Goal: Task Accomplishment & Management: Manage account settings

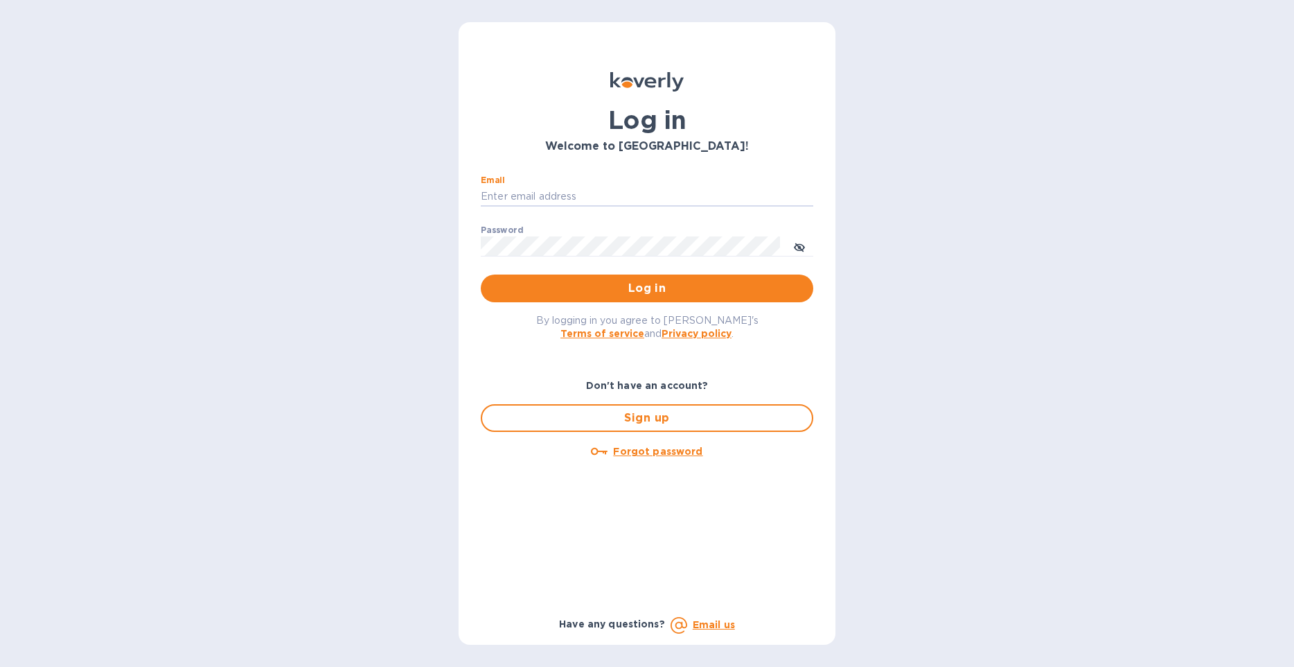
type input "Kayne@merchantsofthirst.com"
click at [647, 288] on button "Log in" at bounding box center [647, 288] width 333 height 28
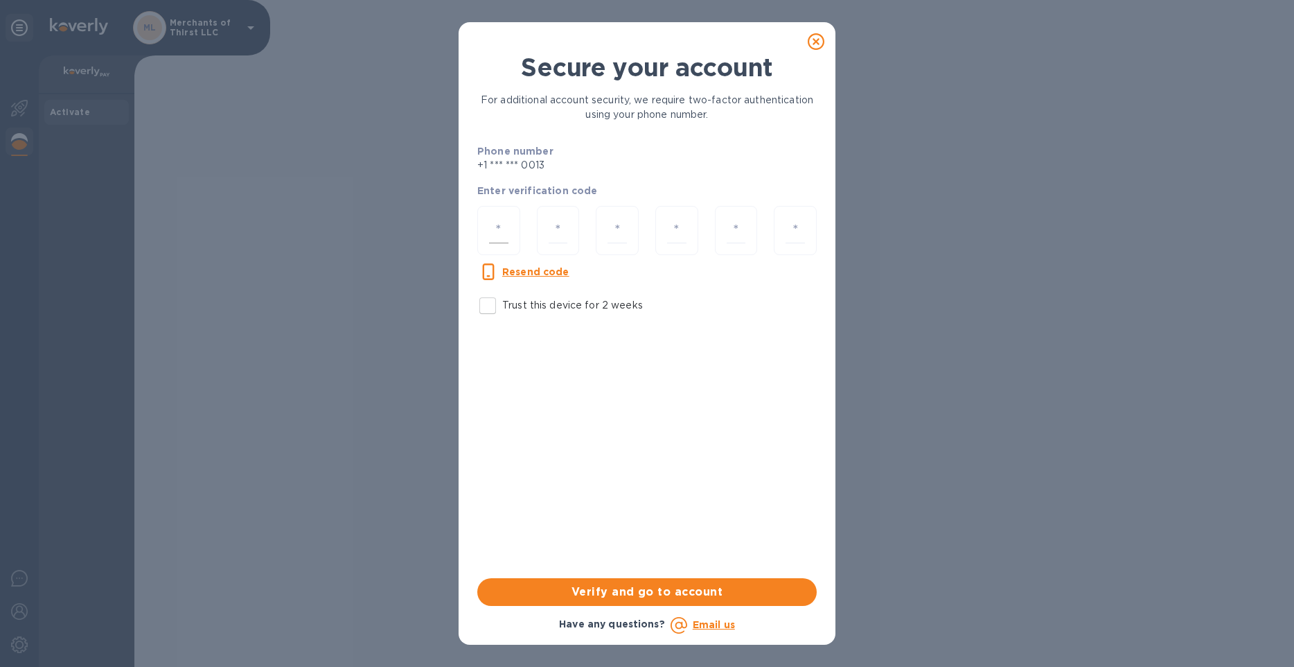
click at [495, 244] on div at bounding box center [498, 230] width 43 height 49
click at [504, 236] on input "number" at bounding box center [498, 231] width 19 height 26
click at [488, 299] on input "Trust this device for 2 weeks" at bounding box center [487, 305] width 29 height 29
checkbox input "true"
click at [501, 215] on div at bounding box center [498, 230] width 43 height 49
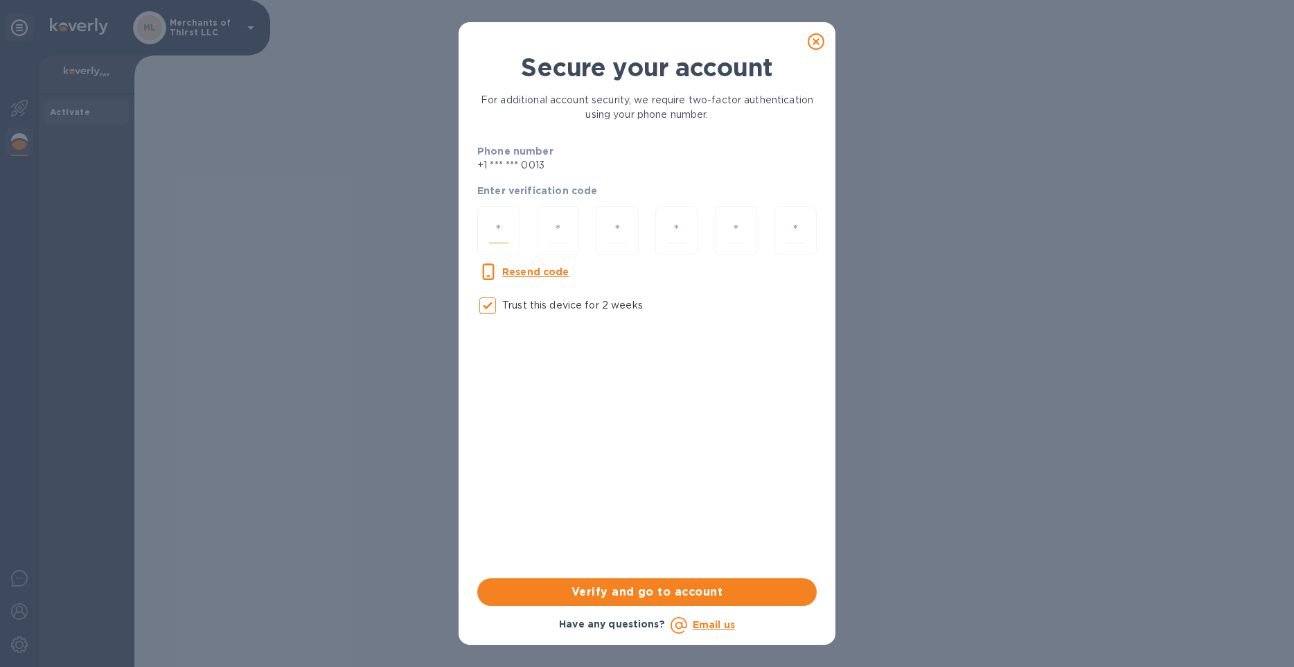
type input "1"
type input "2"
type input "8"
type input "0"
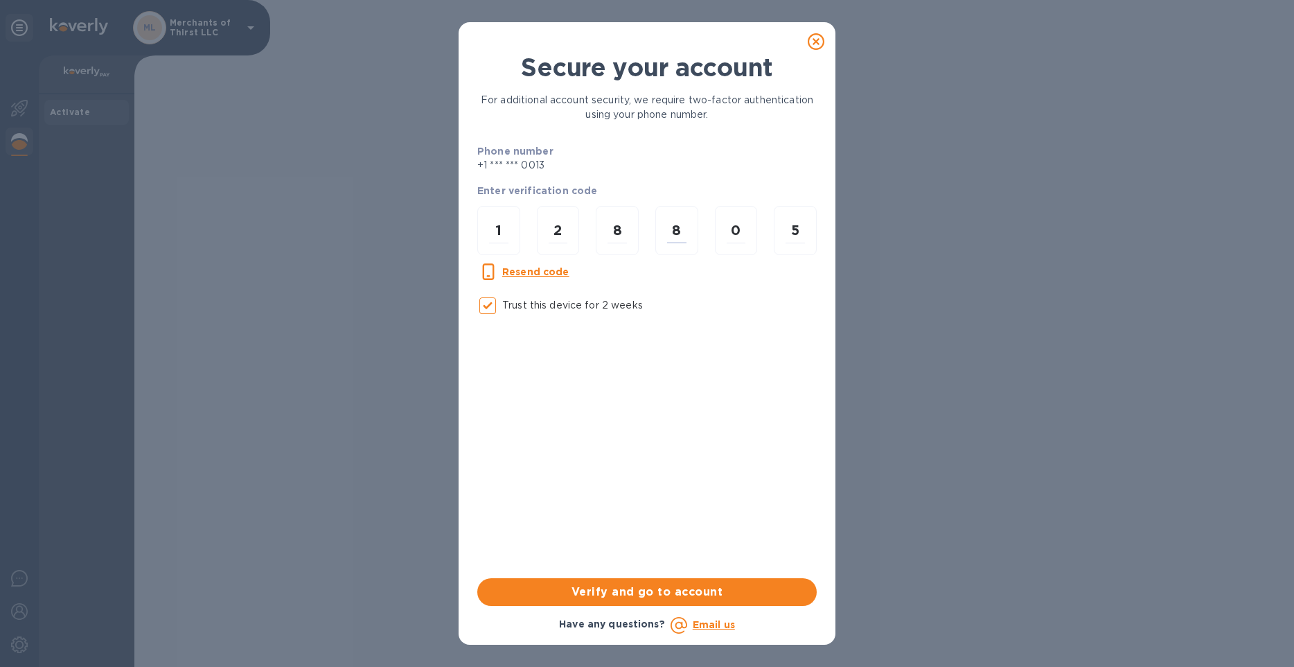
type input "5"
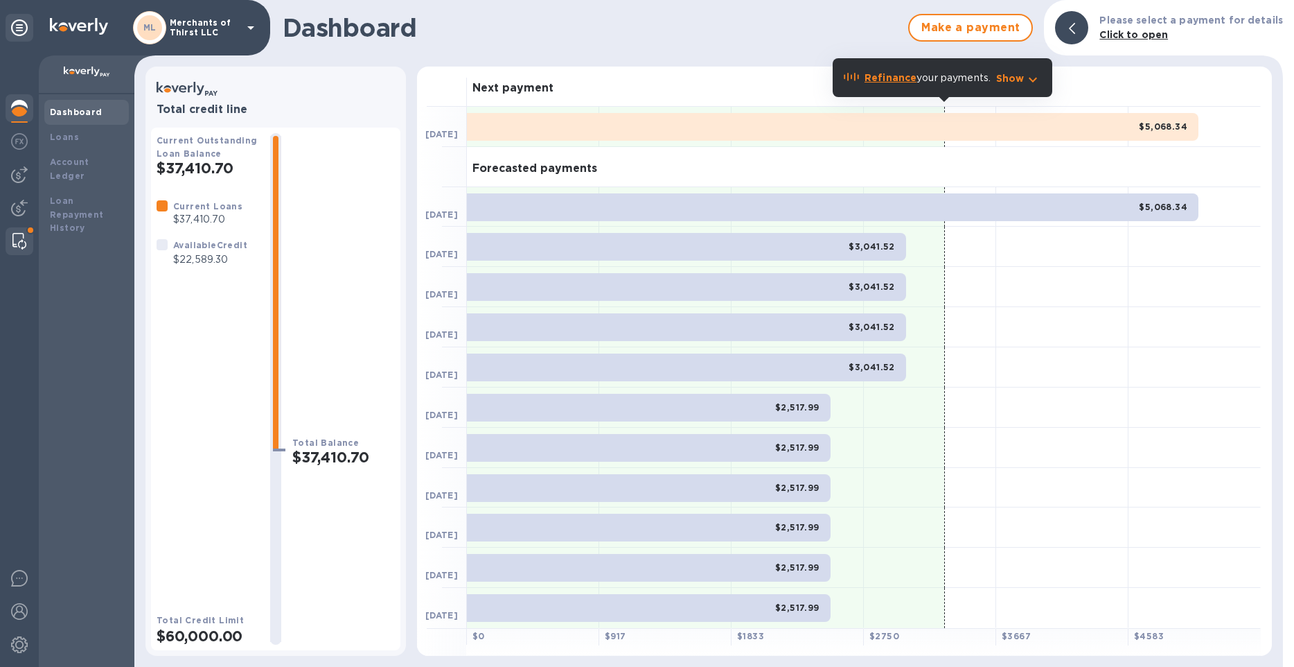
click at [26, 251] on div at bounding box center [19, 241] width 25 height 28
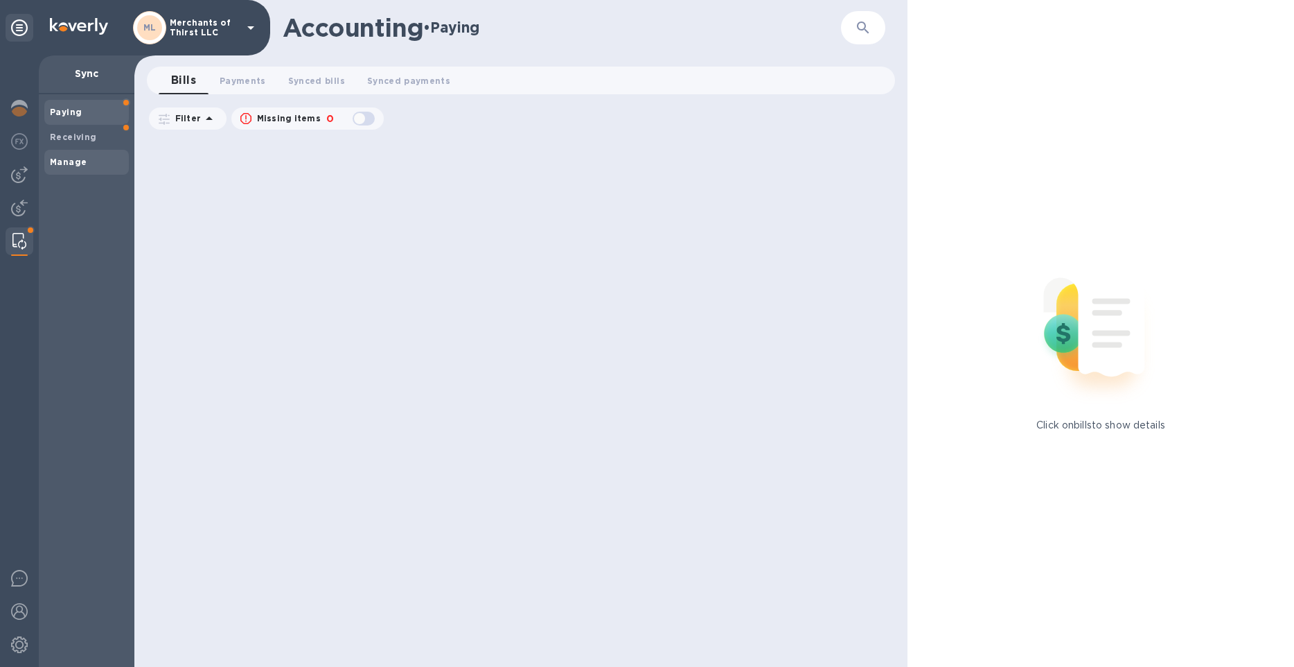
click at [78, 159] on b "Manage" at bounding box center [68, 162] width 37 height 10
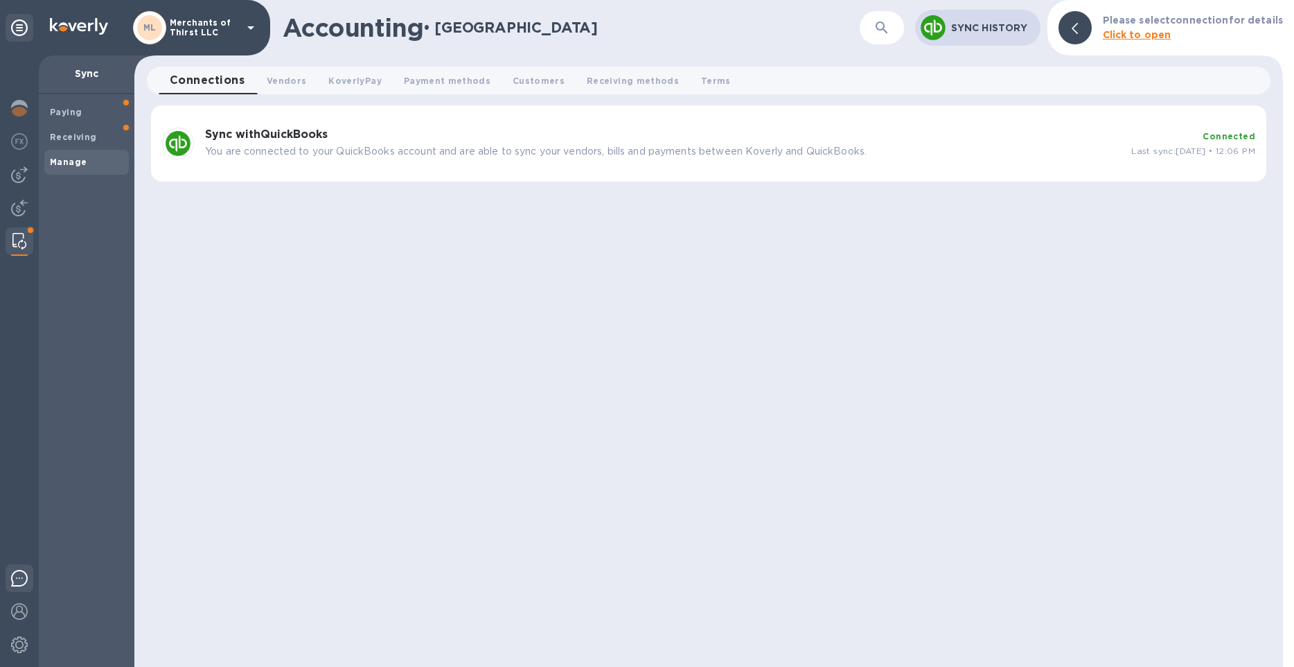
click at [25, 586] on div at bounding box center [20, 580] width 28 height 33
click at [710, 81] on span "Terms 0" at bounding box center [716, 80] width 30 height 15
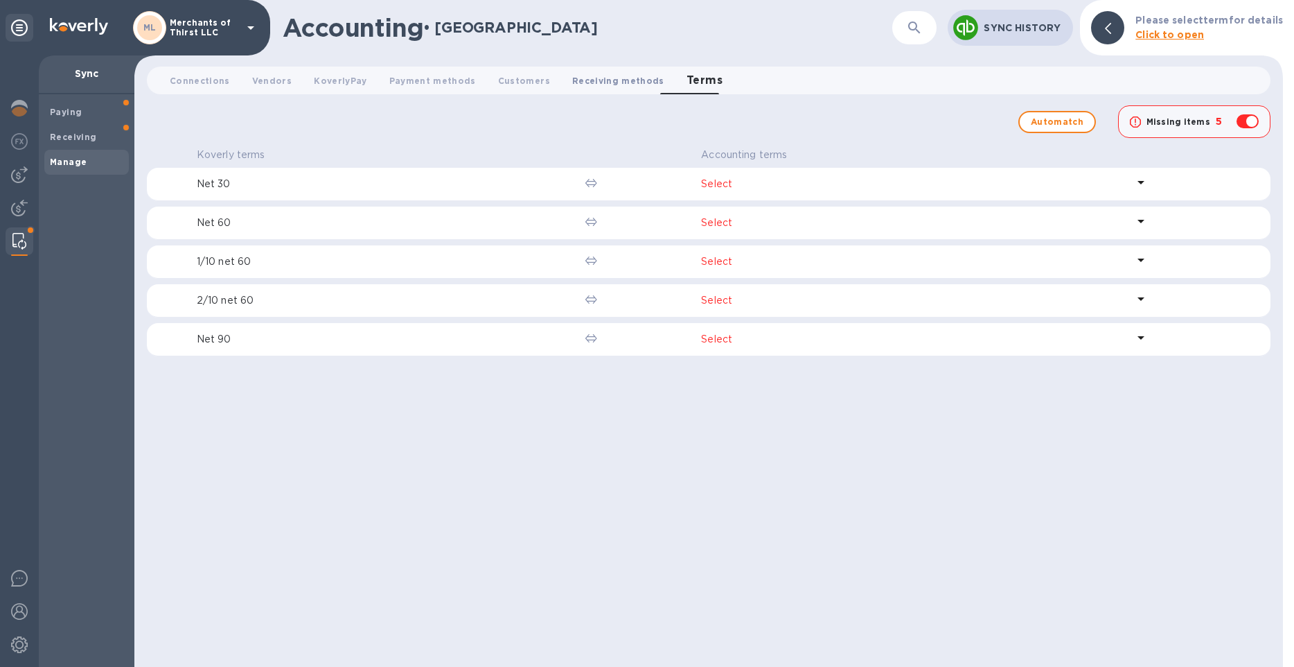
click at [610, 76] on span "Receiving methods 0" at bounding box center [618, 80] width 92 height 15
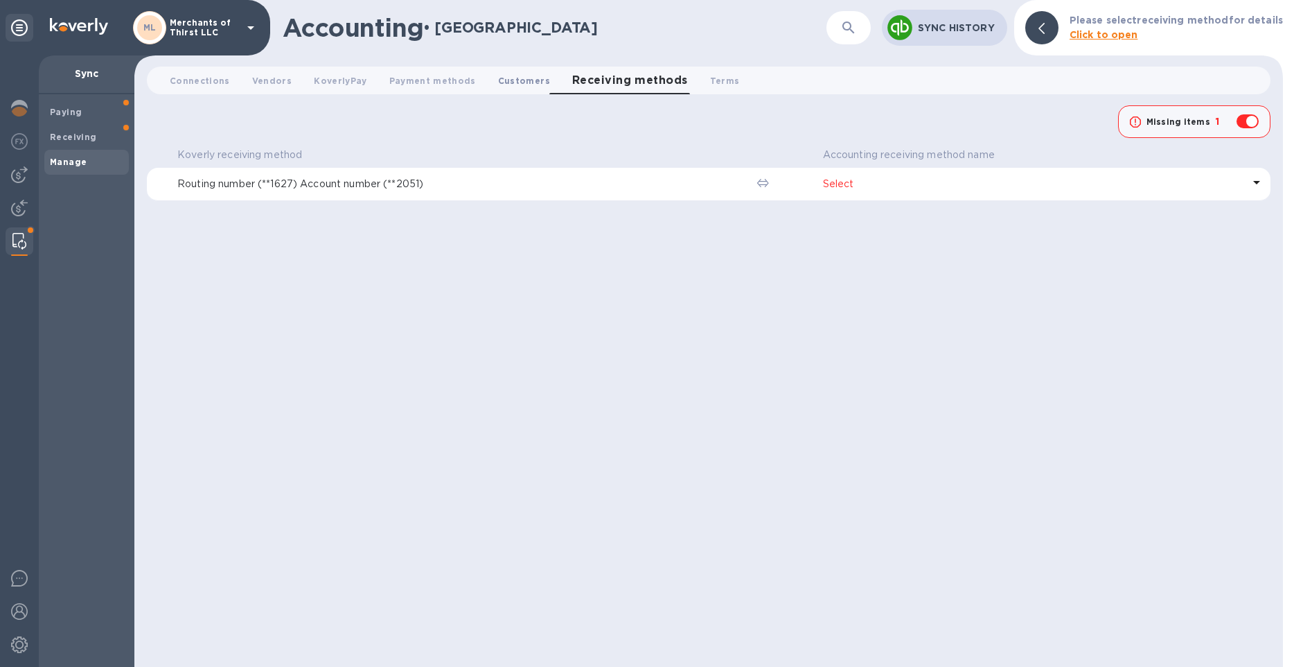
click at [523, 76] on span "Customers 0" at bounding box center [524, 80] width 52 height 15
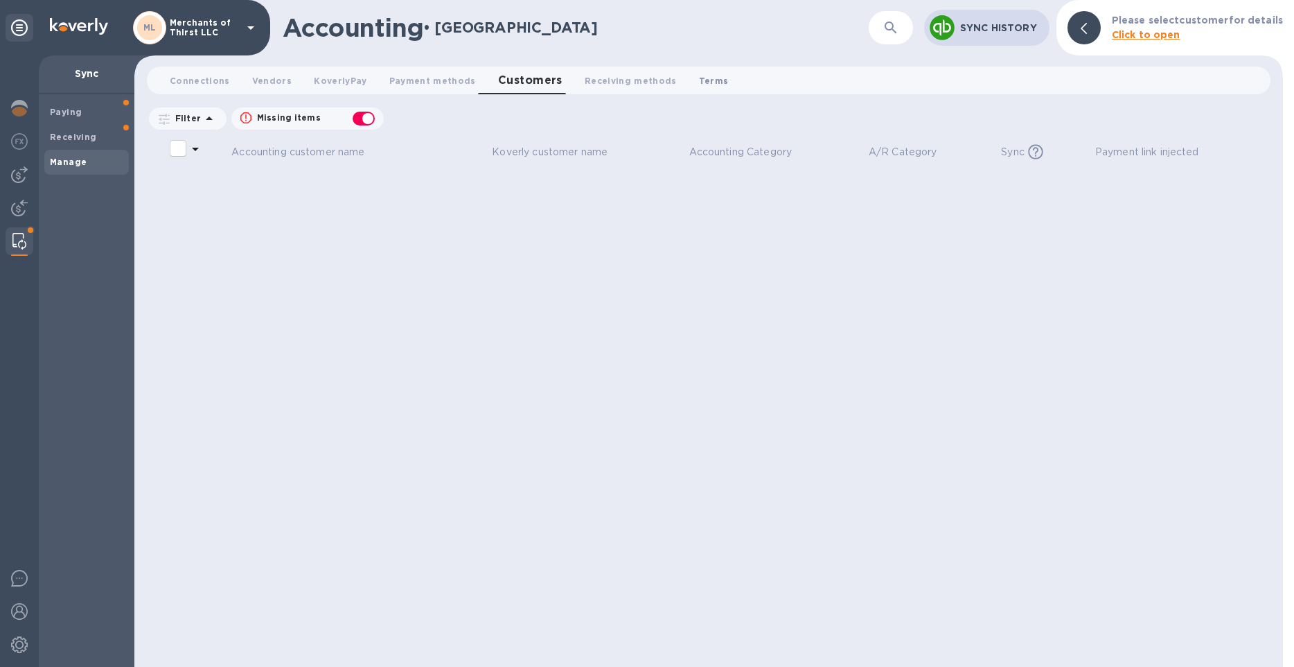
drag, startPoint x: 698, startPoint y: 78, endPoint x: 691, endPoint y: 76, distance: 8.1
click at [699, 79] on span "Terms 0" at bounding box center [714, 80] width 30 height 15
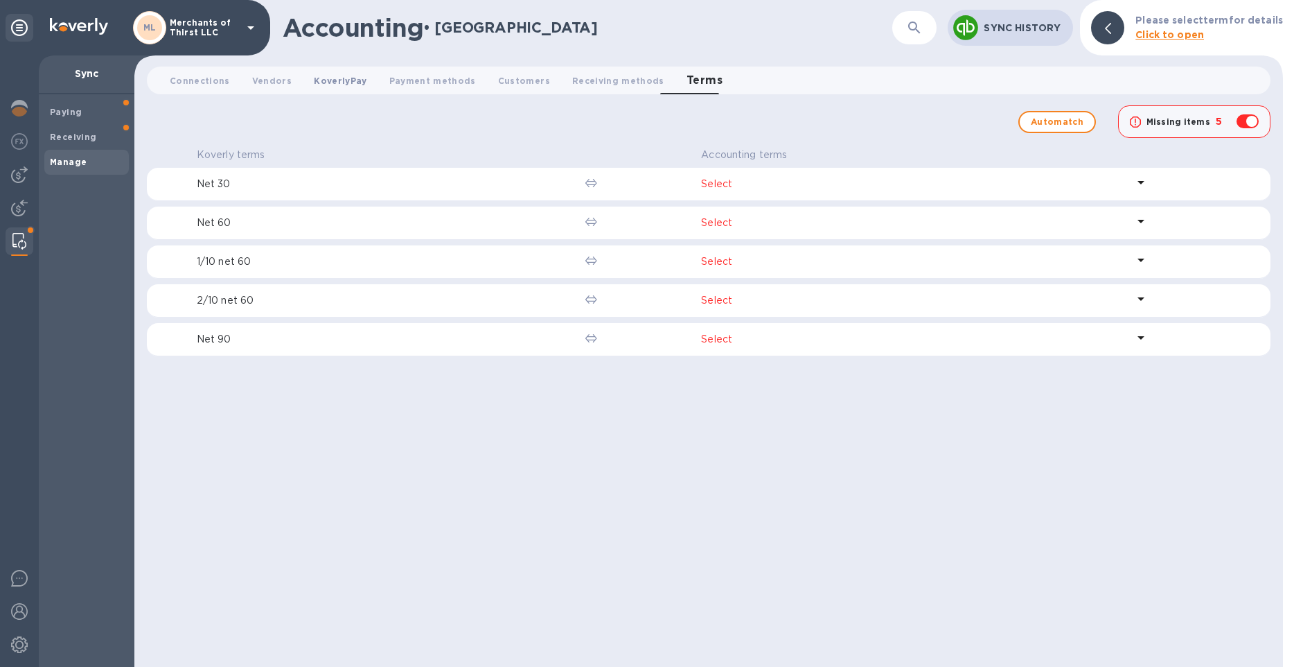
click at [367, 84] on button "KoverlyPay 0" at bounding box center [340, 81] width 75 height 28
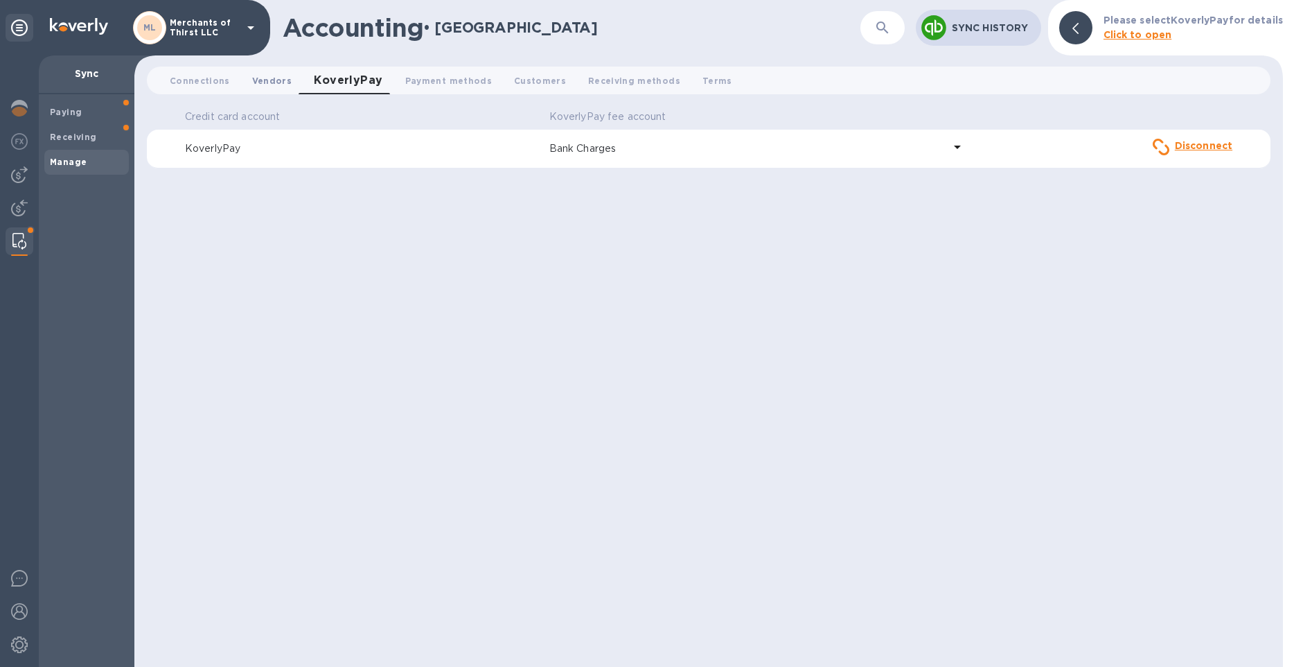
click at [265, 79] on span "Vendors 0" at bounding box center [271, 80] width 39 height 15
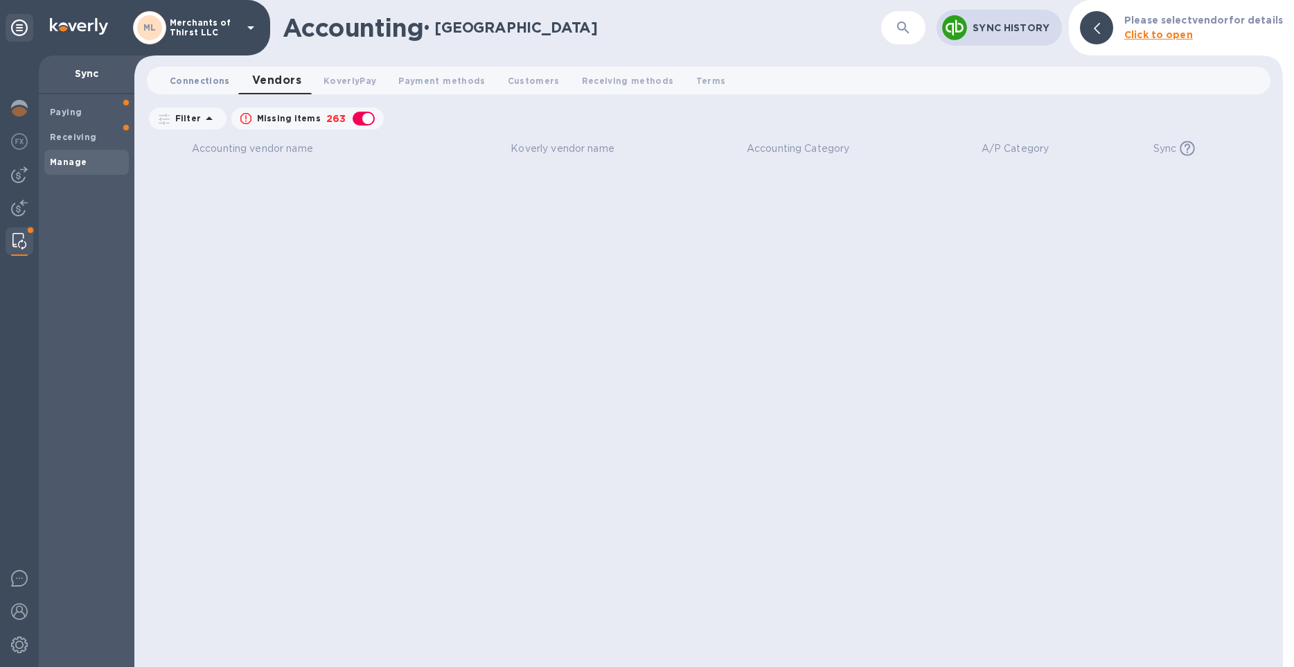
click at [196, 84] on span "Connections 0" at bounding box center [200, 80] width 60 height 15
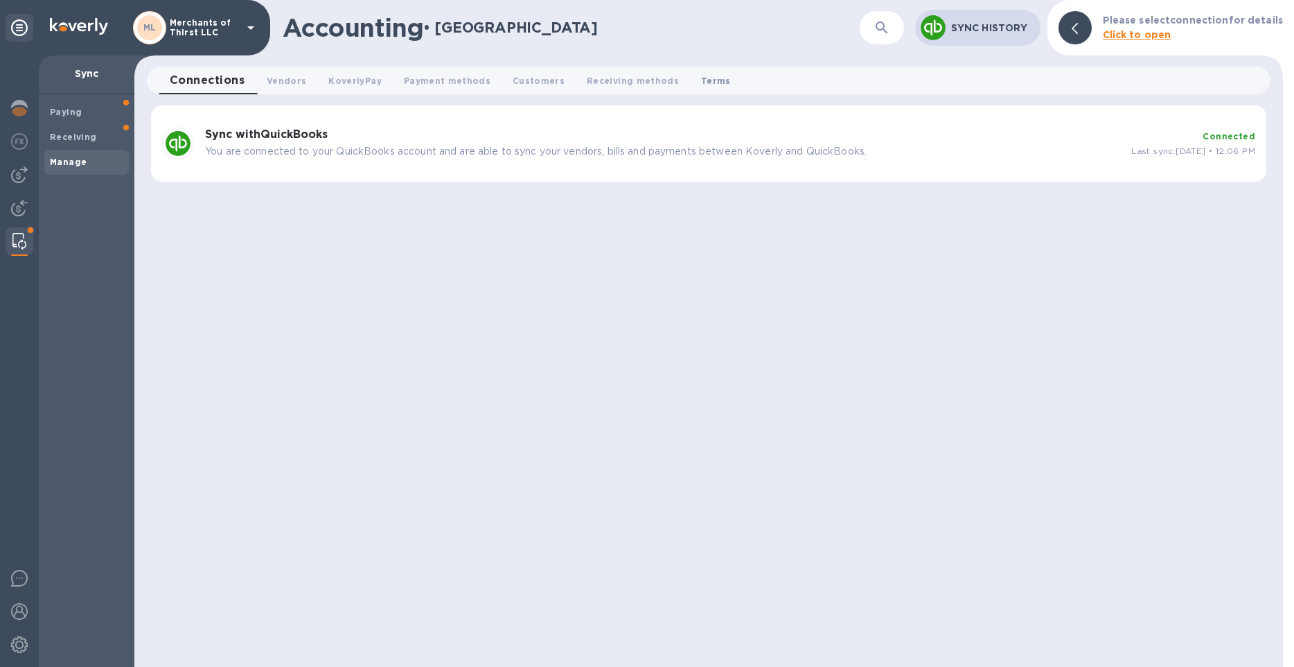
click at [705, 85] on span "Terms 0" at bounding box center [716, 80] width 30 height 15
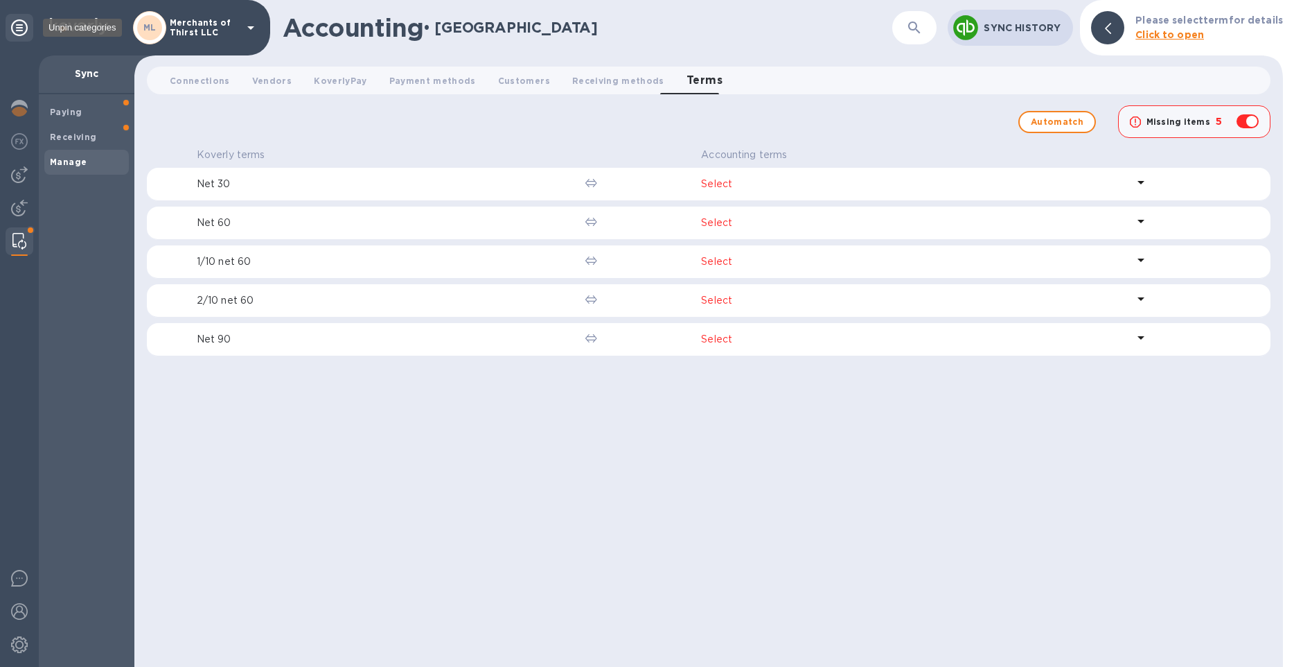
click at [21, 24] on icon at bounding box center [19, 27] width 17 height 17
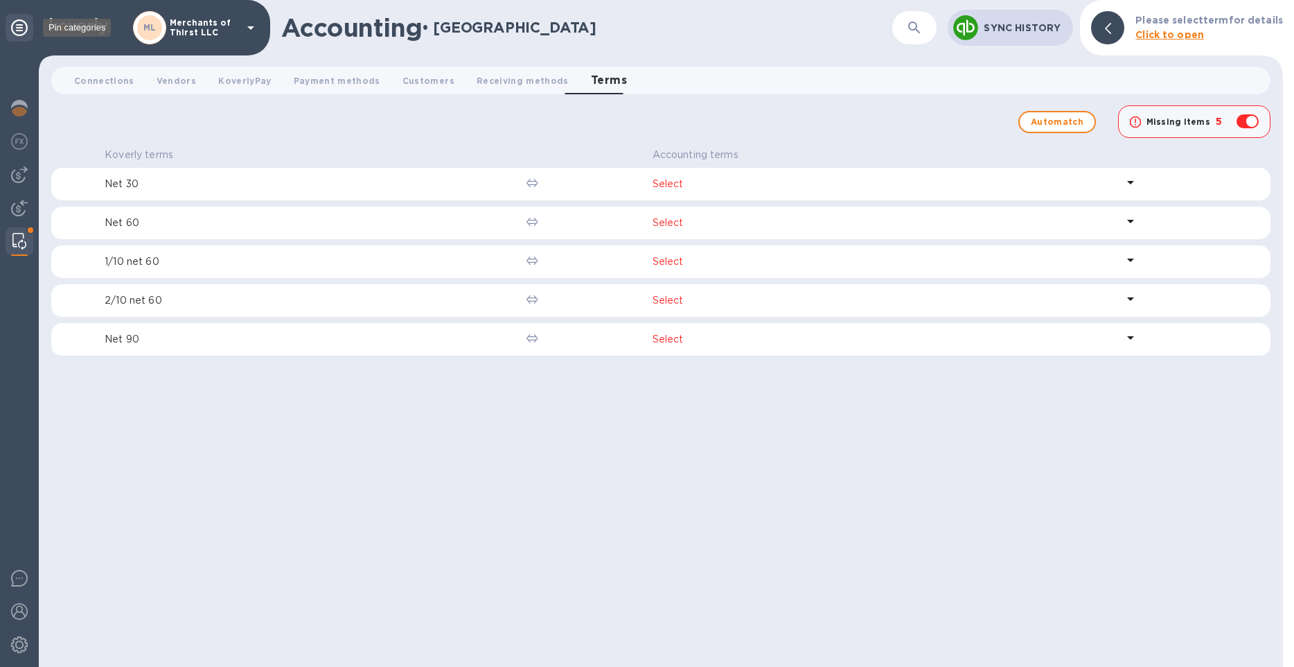
click at [21, 24] on icon at bounding box center [19, 27] width 17 height 17
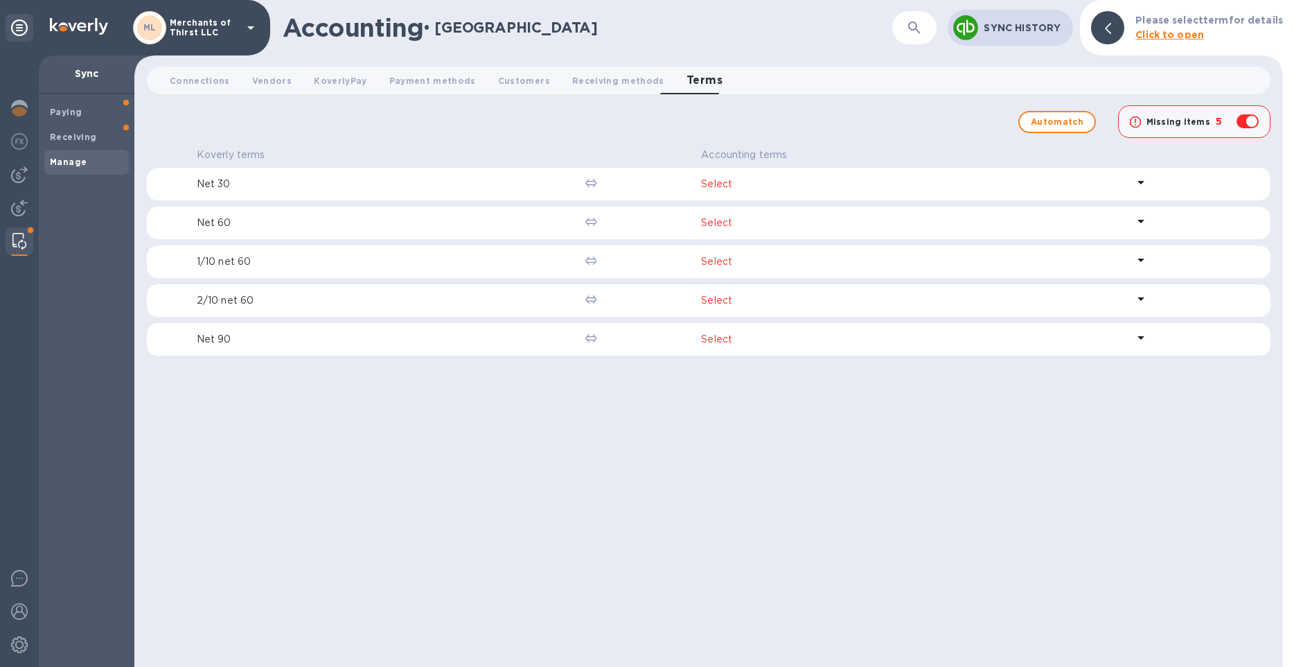
click at [98, 352] on div "Paying Receiving Manage" at bounding box center [87, 380] width 96 height 572
click at [72, 437] on div "Paying Receiving Manage" at bounding box center [87, 380] width 96 height 572
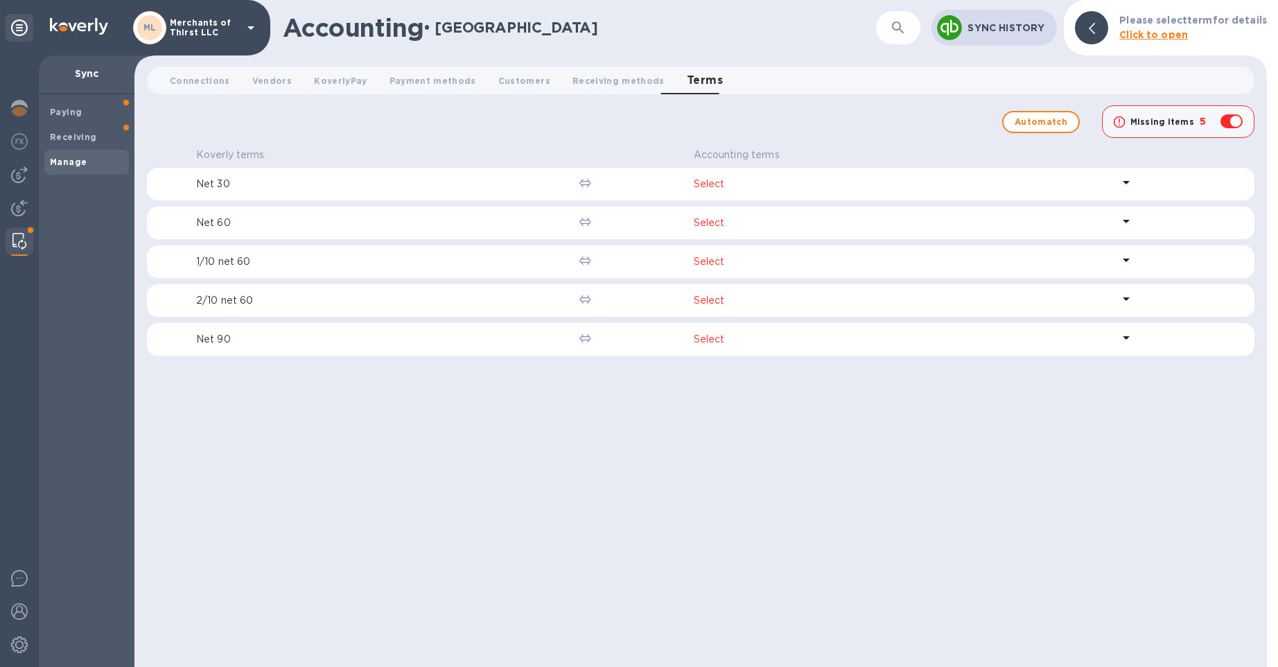
click at [99, 484] on div "Paying Receiving Manage" at bounding box center [87, 380] width 96 height 572
click at [25, 30] on icon at bounding box center [19, 27] width 17 height 17
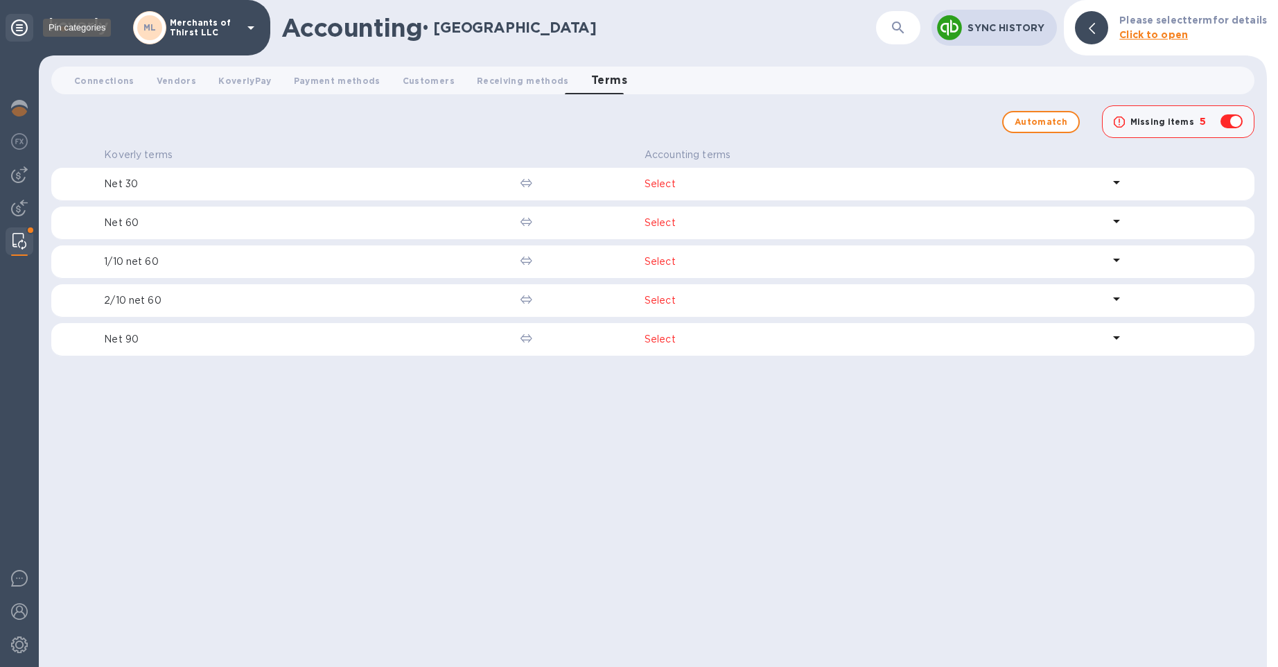
click at [25, 30] on icon at bounding box center [19, 27] width 17 height 17
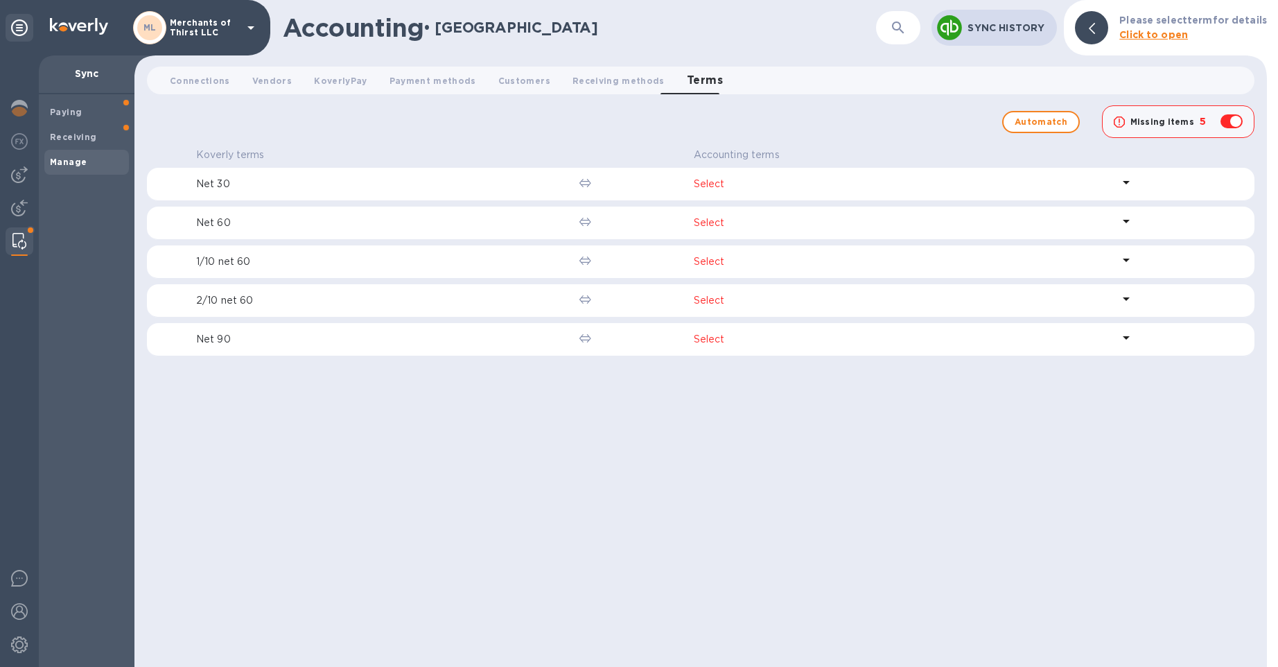
click at [30, 38] on div at bounding box center [20, 28] width 28 height 28
click at [27, 37] on div at bounding box center [20, 28] width 28 height 28
click at [26, 32] on icon at bounding box center [19, 27] width 17 height 17
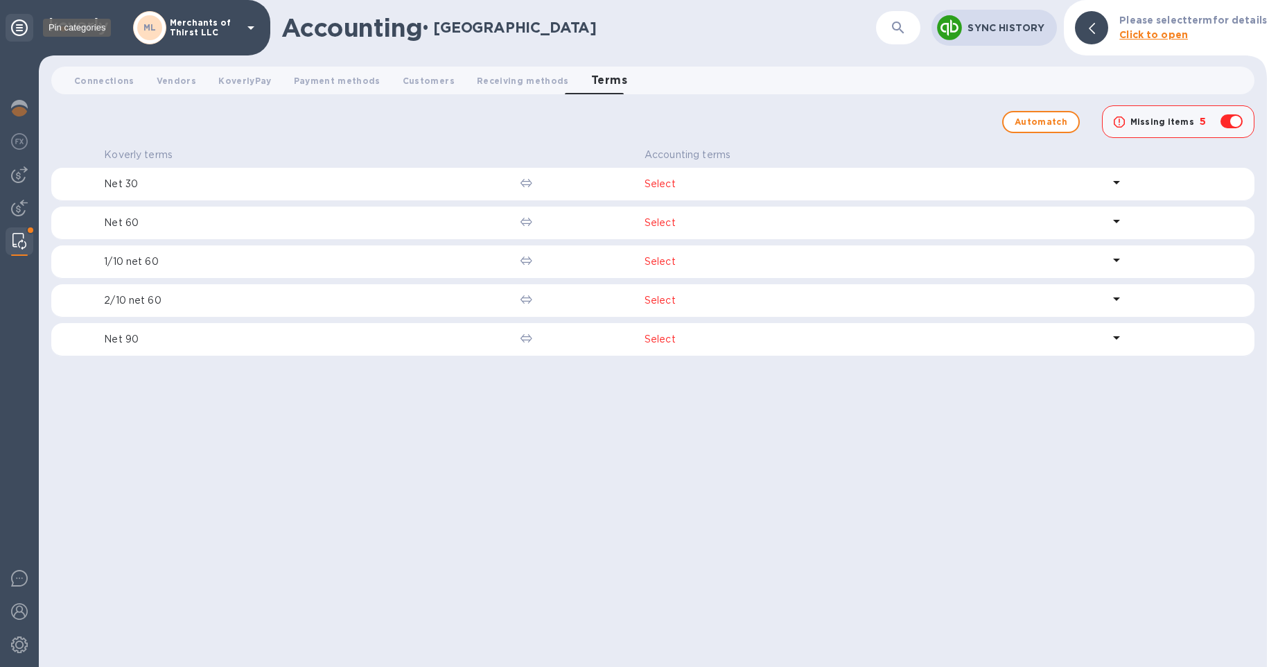
click at [21, 30] on icon at bounding box center [19, 27] width 17 height 17
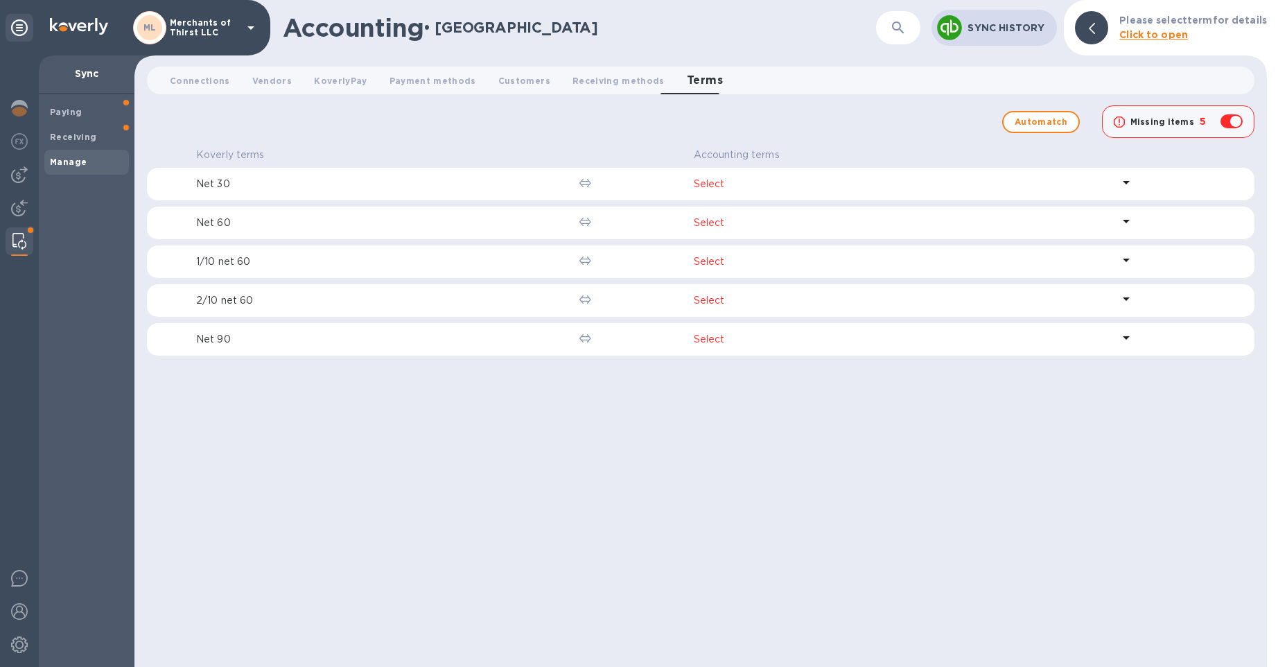
click at [20, 310] on div at bounding box center [19, 360] width 39 height 611
click at [28, 150] on div at bounding box center [20, 142] width 28 height 30
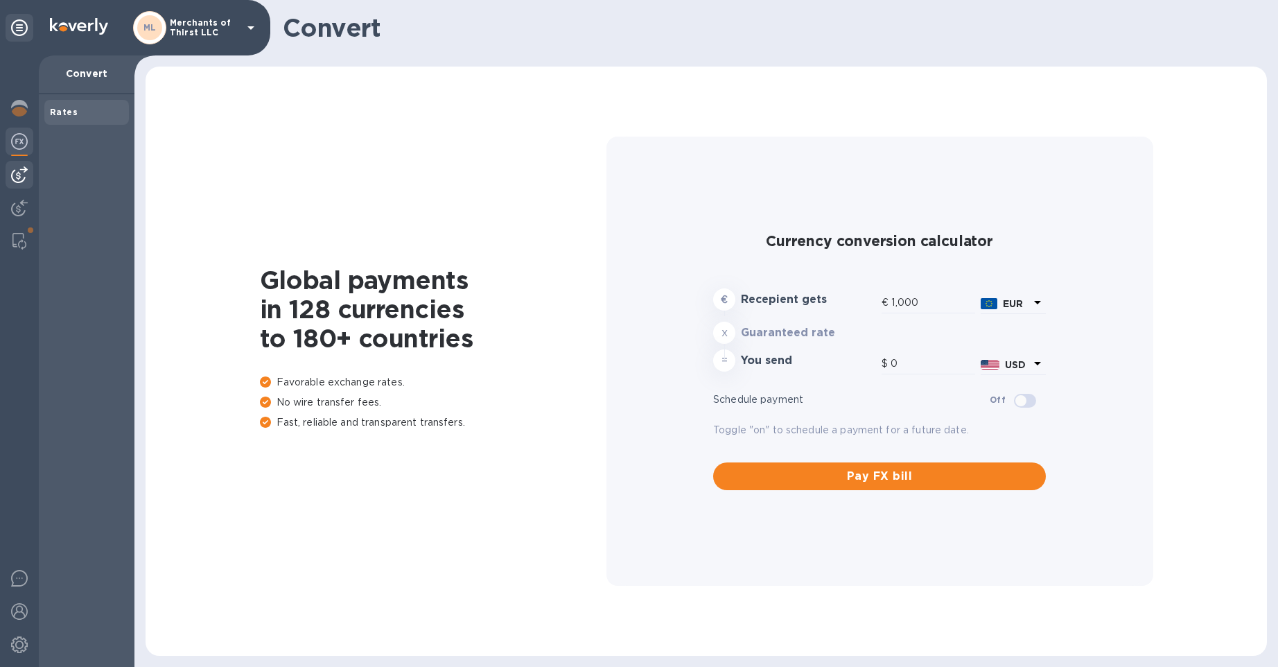
type input "1,171.44"
click at [25, 172] on img at bounding box center [19, 174] width 17 height 17
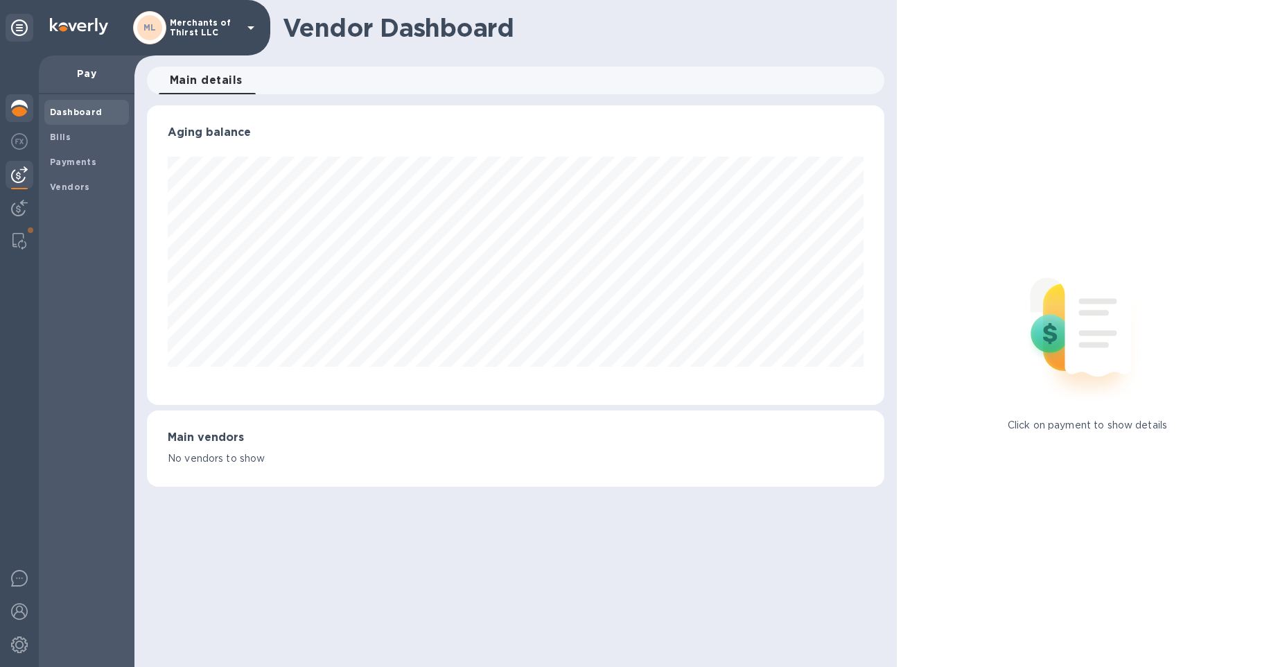
click at [18, 100] on img at bounding box center [19, 108] width 17 height 17
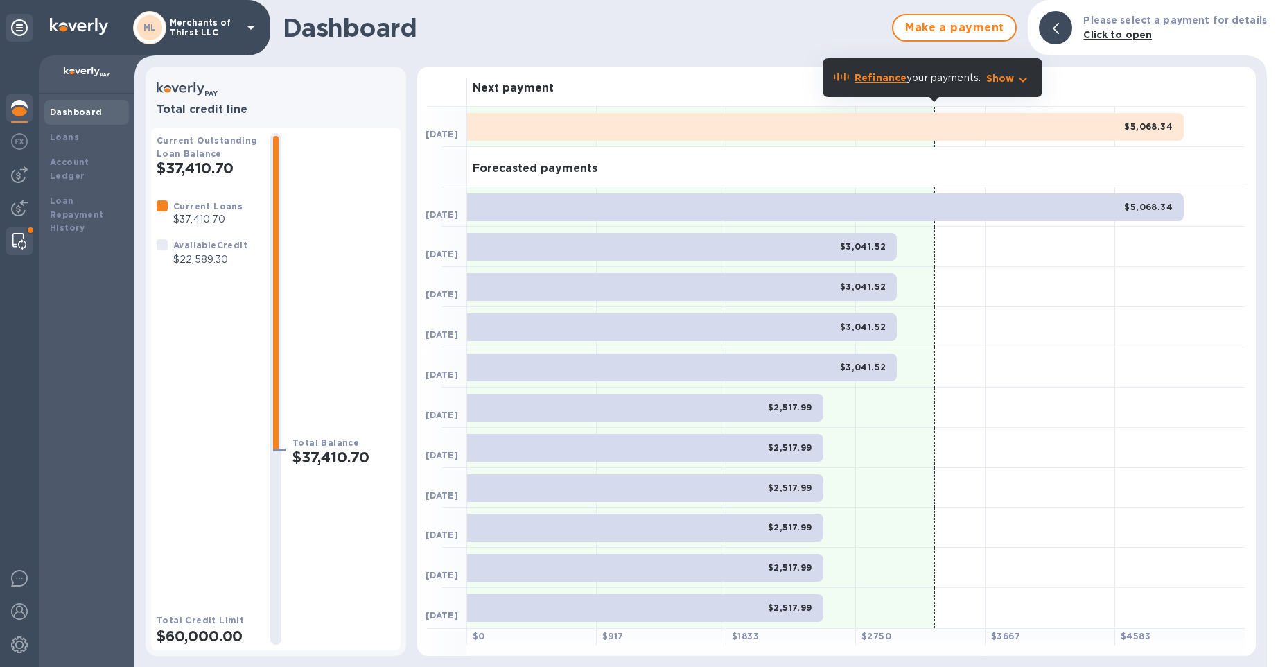
click at [11, 237] on div at bounding box center [19, 241] width 25 height 28
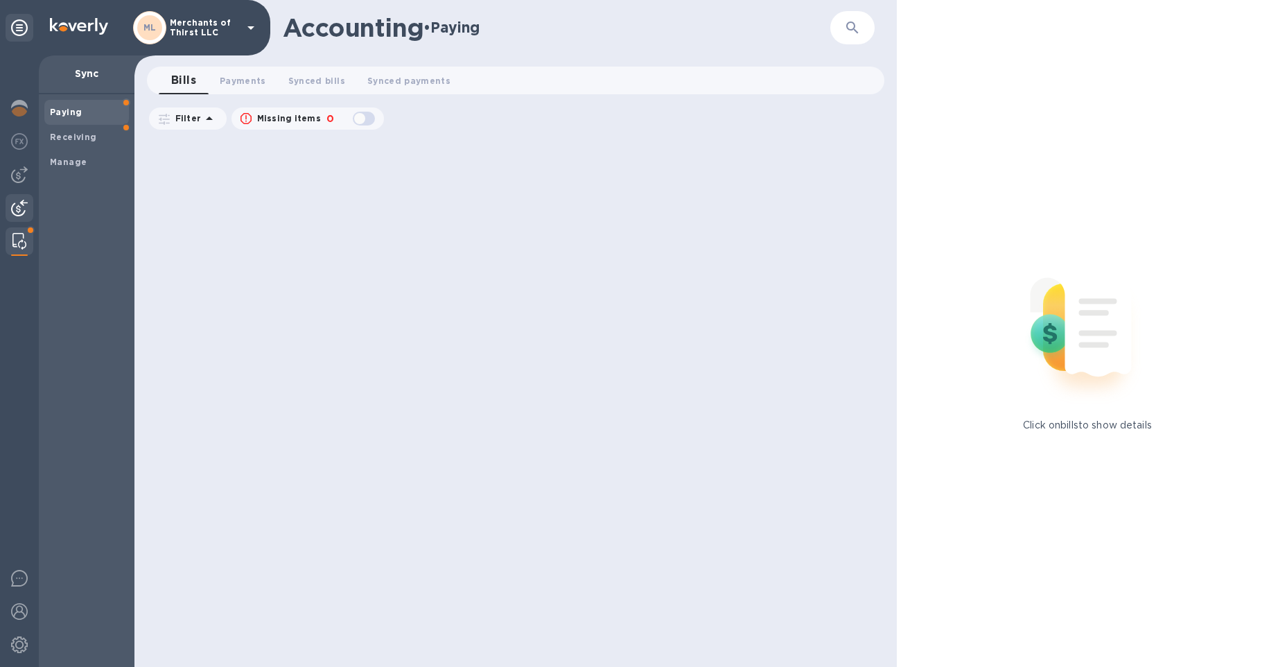
click at [19, 203] on img at bounding box center [19, 208] width 17 height 17
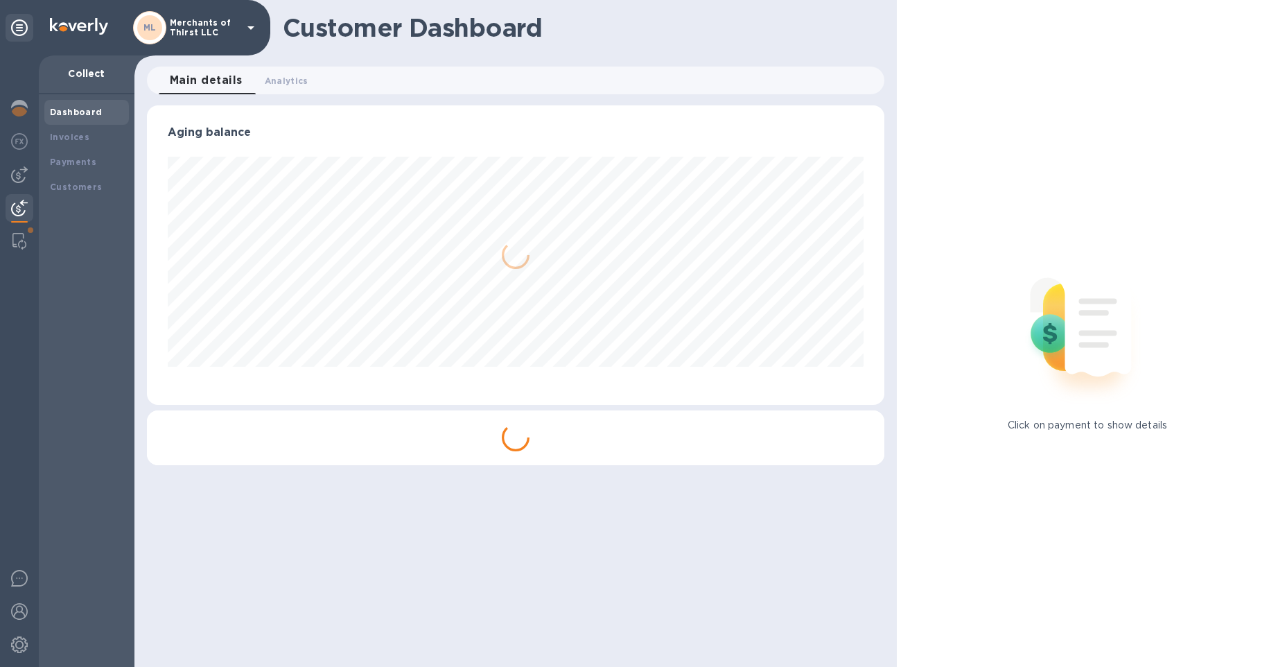
scroll to position [299, 732]
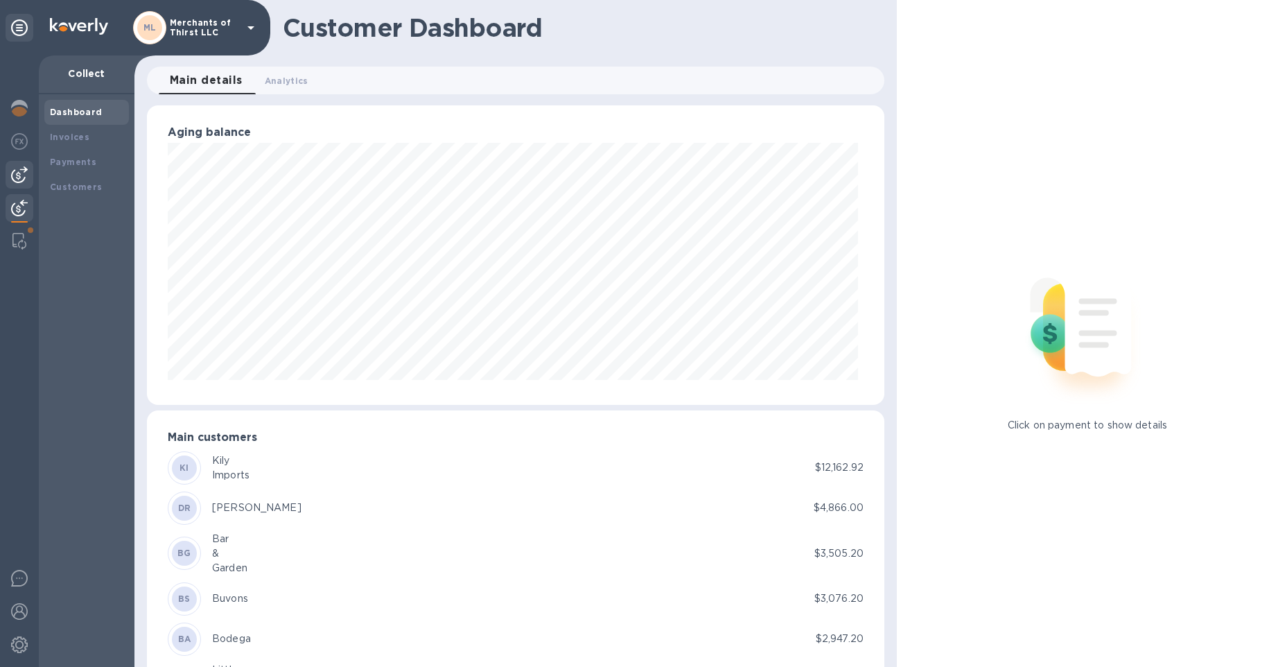
click at [26, 172] on img at bounding box center [19, 174] width 17 height 17
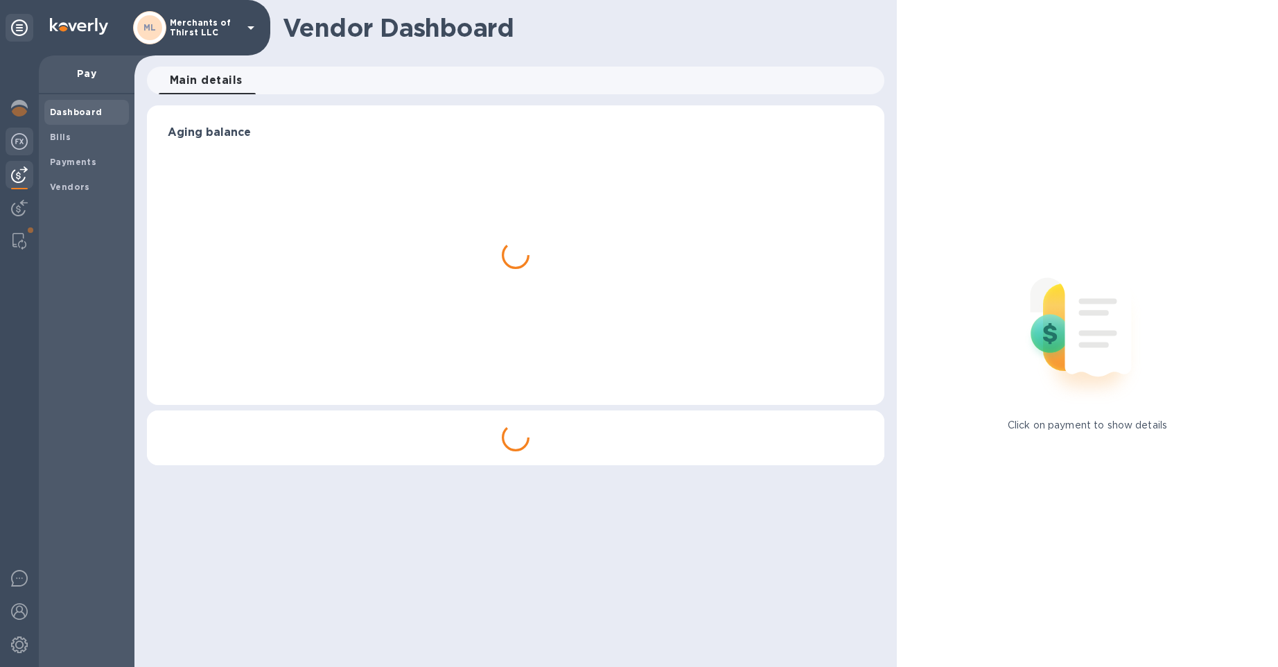
click at [22, 150] on div at bounding box center [20, 142] width 28 height 30
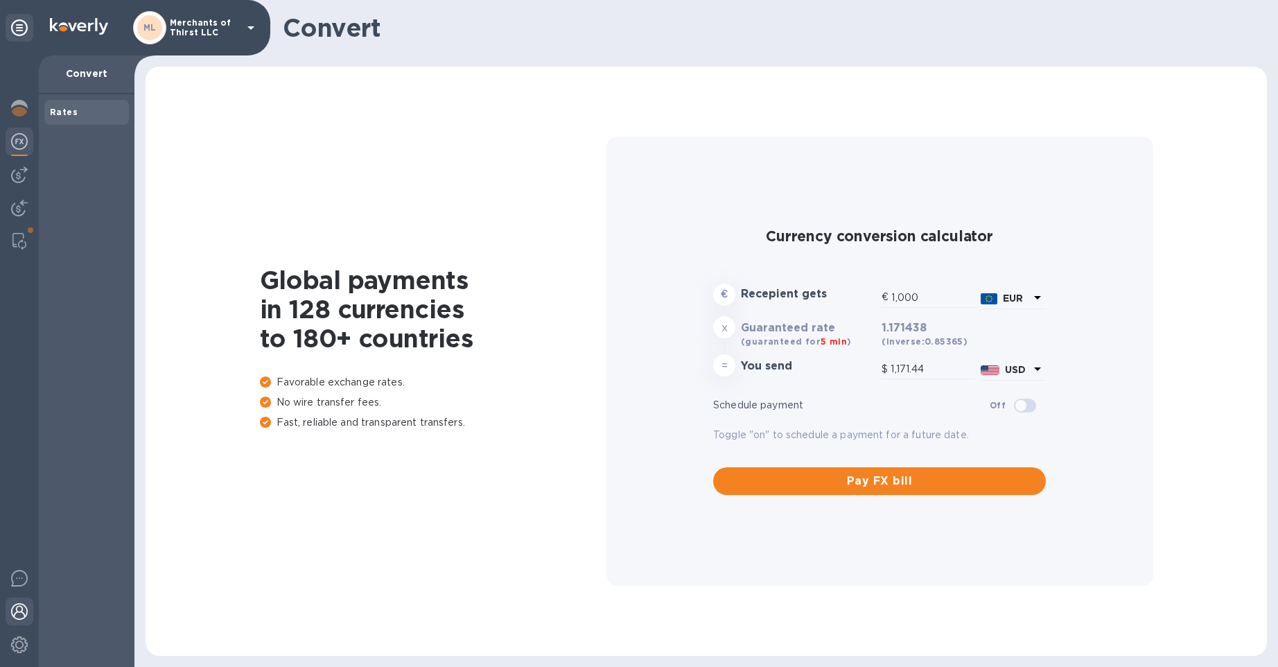
click at [27, 615] on img at bounding box center [19, 611] width 17 height 17
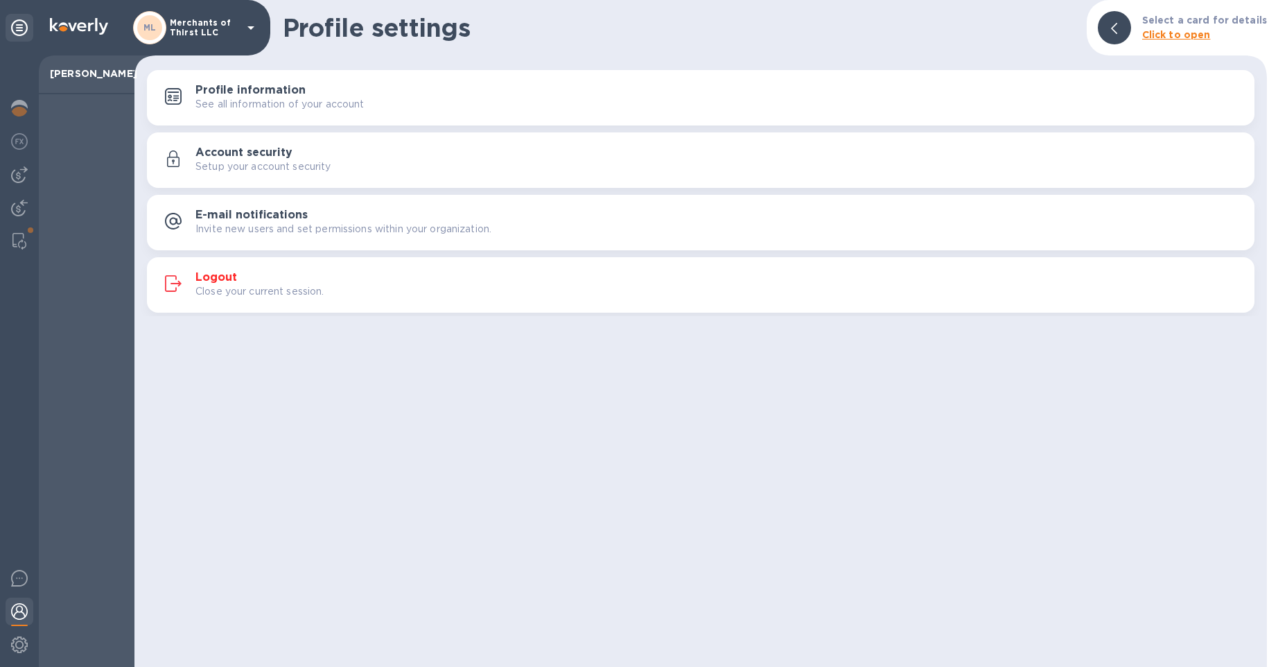
click at [244, 23] on icon at bounding box center [251, 27] width 17 height 17
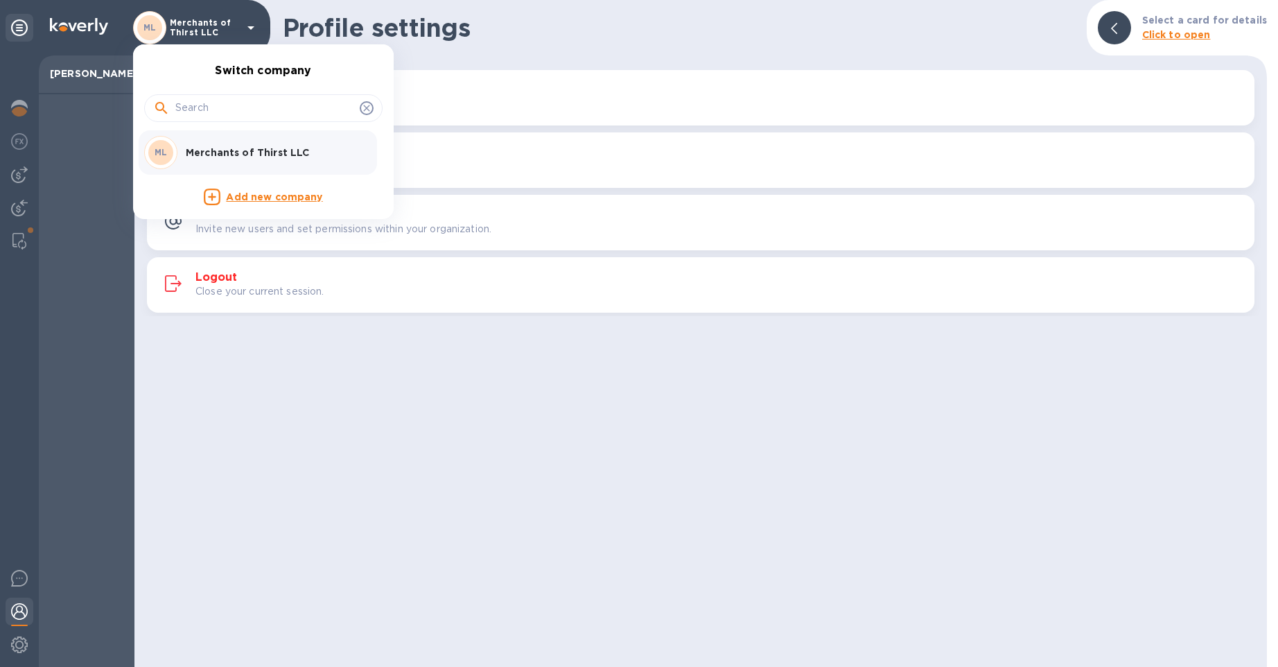
click at [244, 23] on div at bounding box center [639, 333] width 1278 height 667
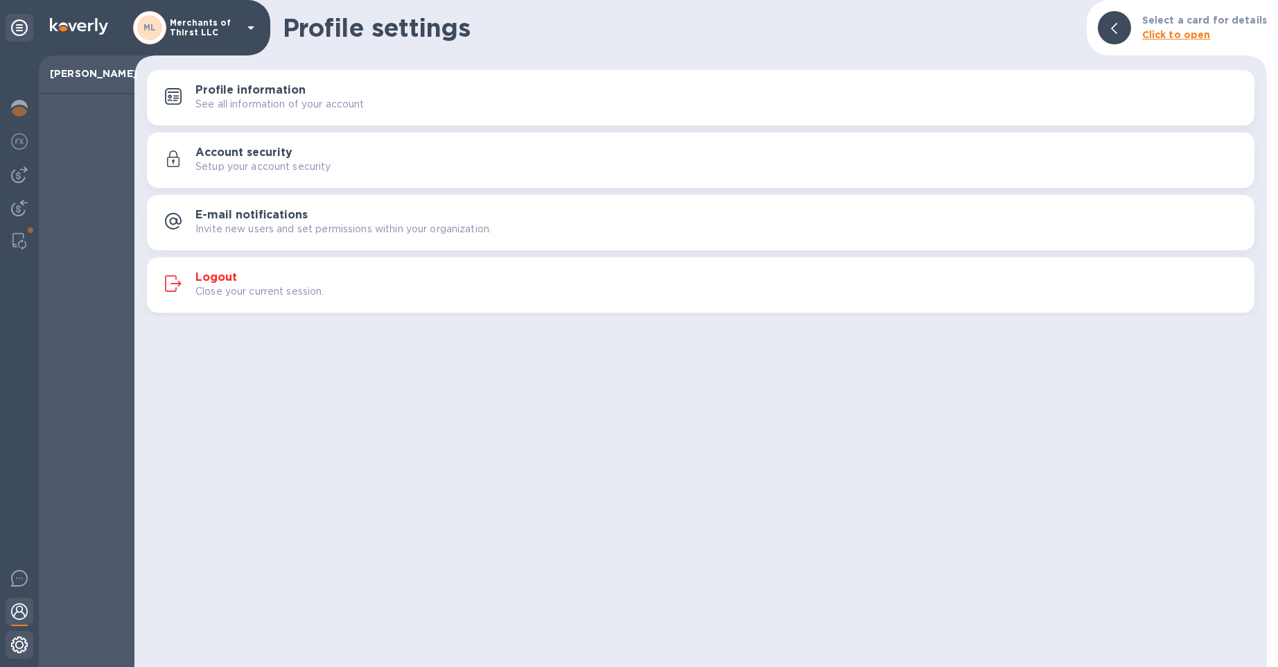
click at [19, 651] on img at bounding box center [19, 644] width 17 height 17
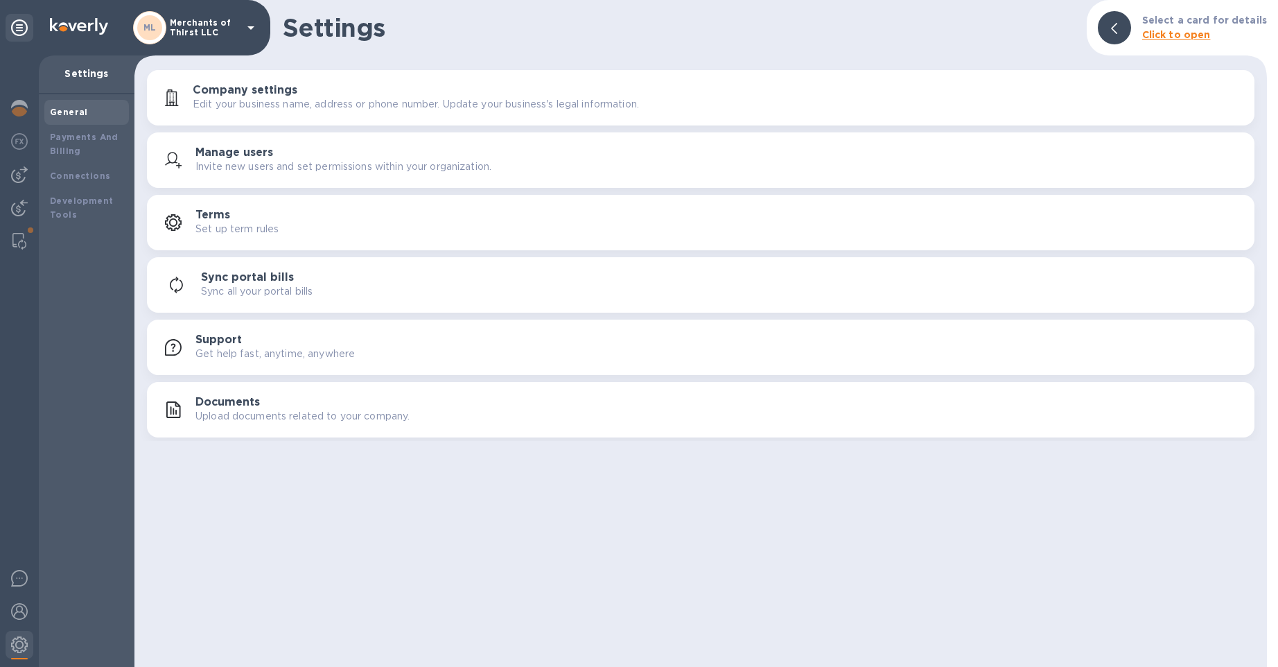
click at [229, 470] on div "Settings Select a card for details Click to open Company settings Edit your bus…" at bounding box center [700, 333] width 1132 height 667
click at [374, 26] on h1 "Settings" at bounding box center [679, 27] width 793 height 29
click at [222, 26] on p "Merchants of Thirst LLC" at bounding box center [204, 27] width 69 height 19
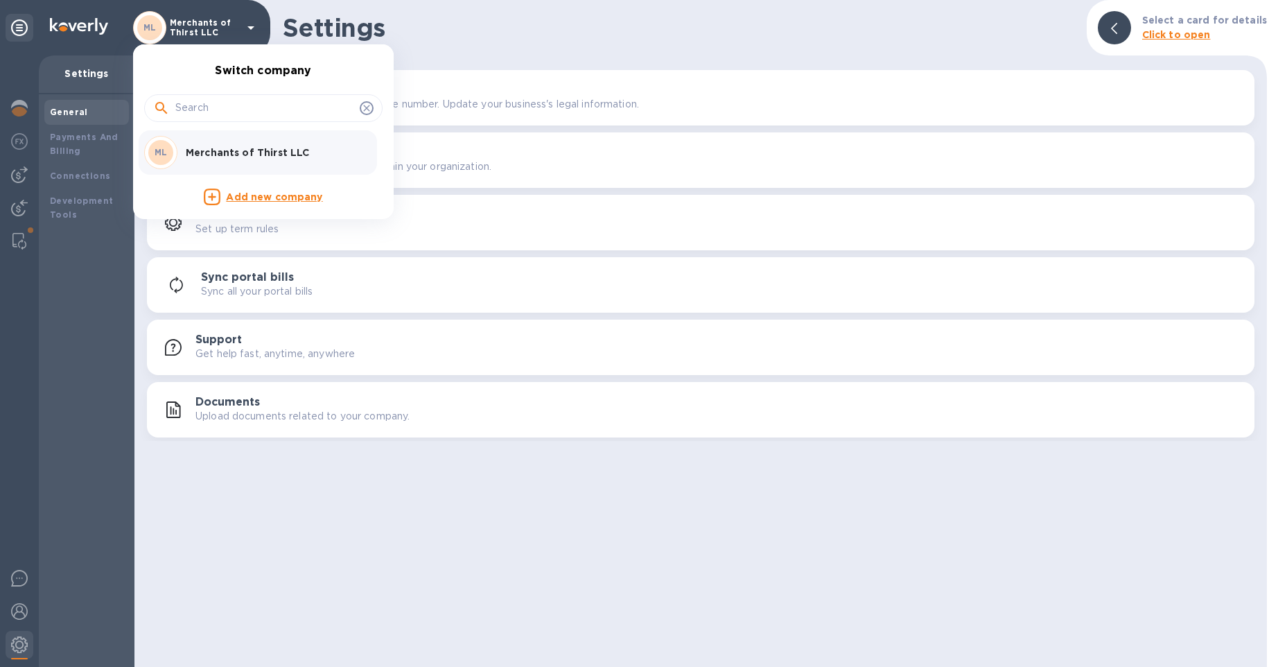
click at [222, 26] on div at bounding box center [639, 333] width 1278 height 667
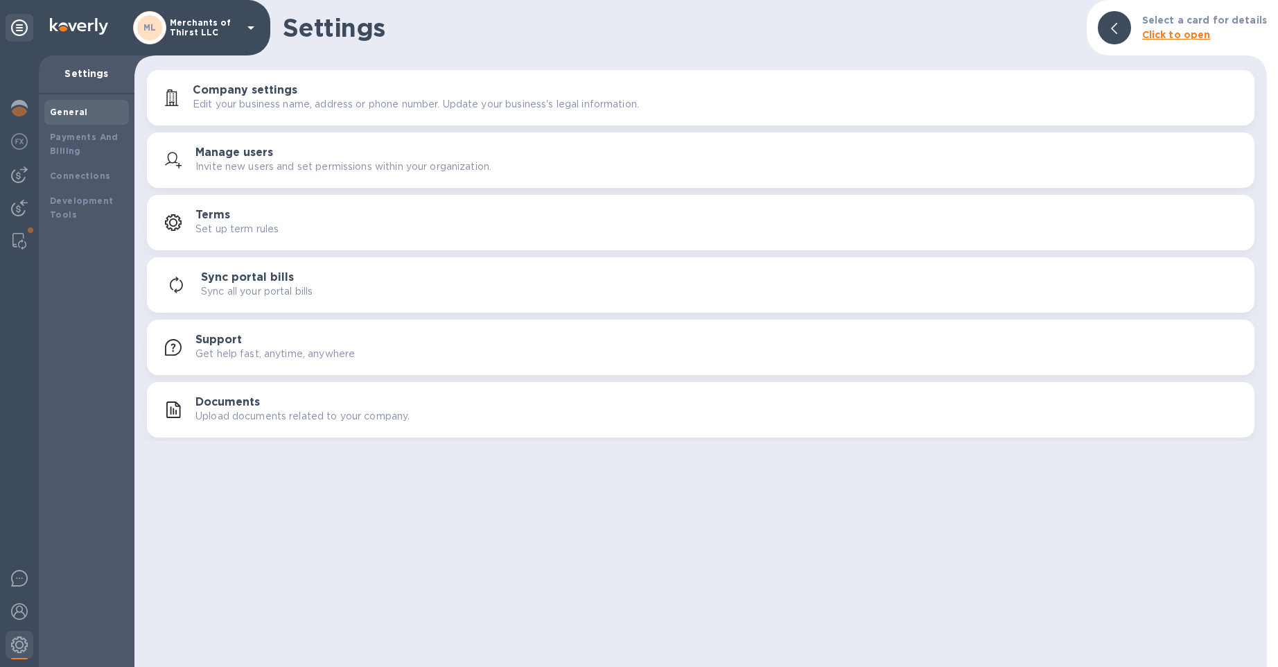
click at [456, 39] on h1 "Settings" at bounding box center [679, 27] width 793 height 29
click at [24, 44] on div at bounding box center [20, 27] width 28 height 33
click at [22, 25] on icon at bounding box center [19, 27] width 17 height 17
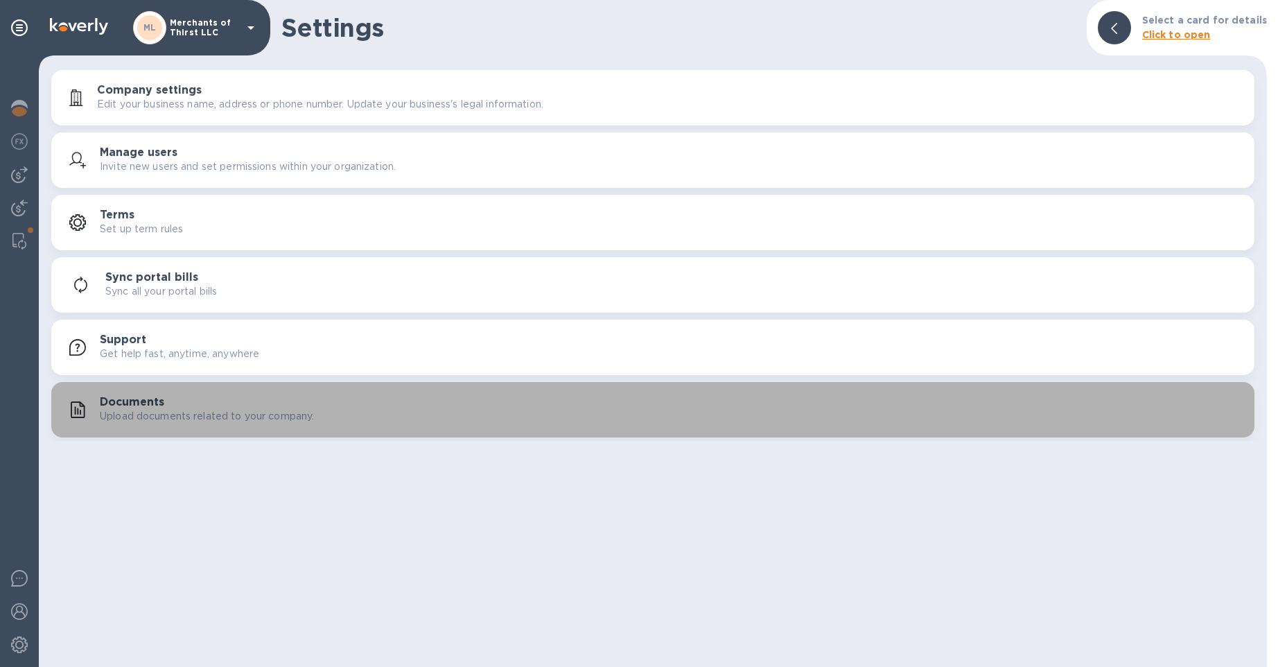
click at [112, 409] on p "Upload documents related to your company." at bounding box center [207, 416] width 214 height 15
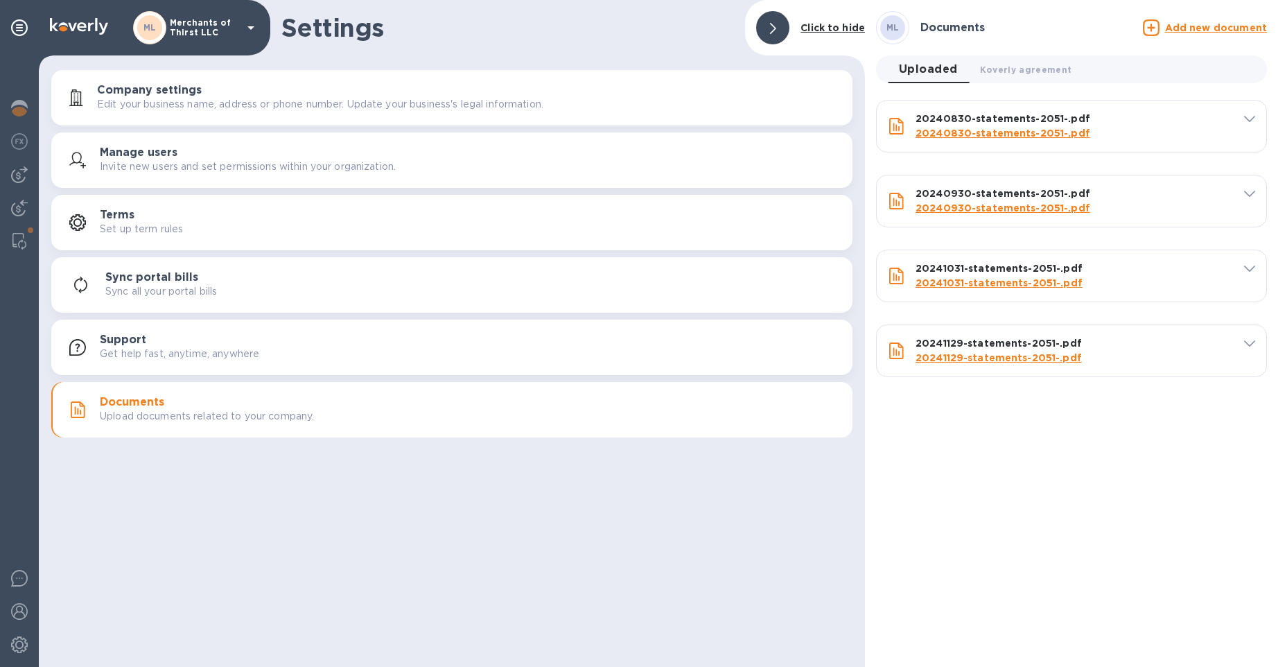
click at [1250, 121] on icon at bounding box center [1249, 119] width 11 height 6
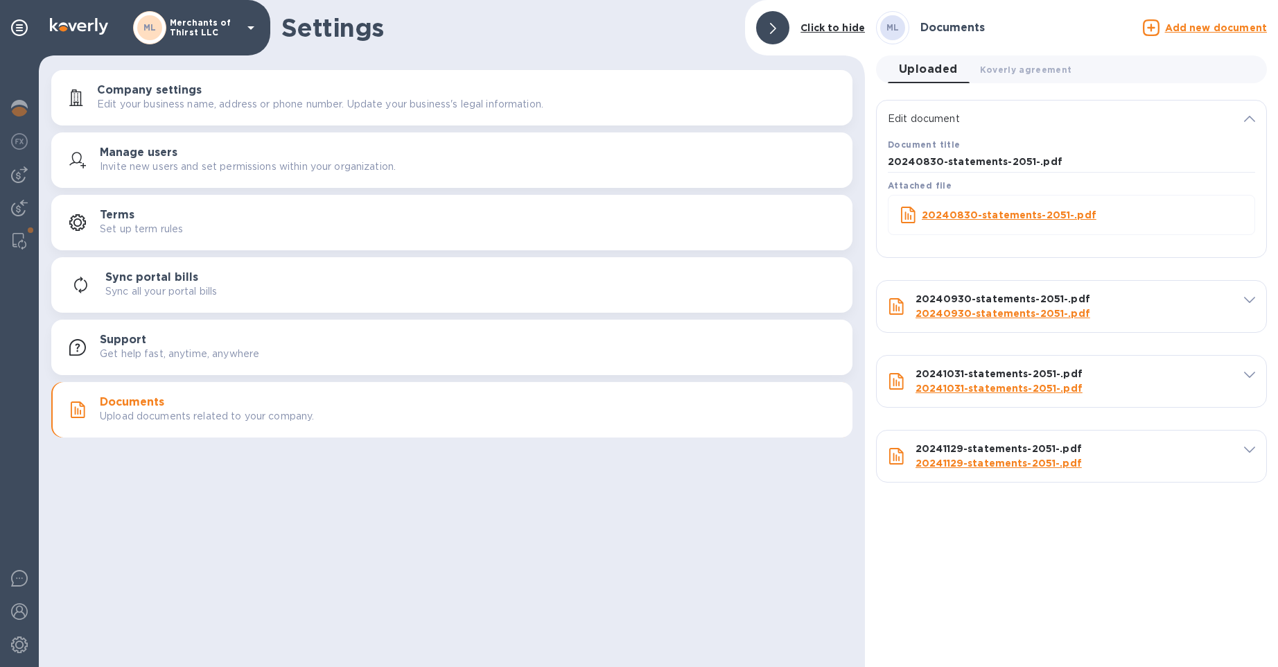
click at [1235, 456] on div "20241129-statements-2051-.pdf 20241129-statements-2051-.pdf" at bounding box center [1070, 455] width 389 height 51
click at [1246, 448] on icon at bounding box center [1249, 449] width 11 height 6
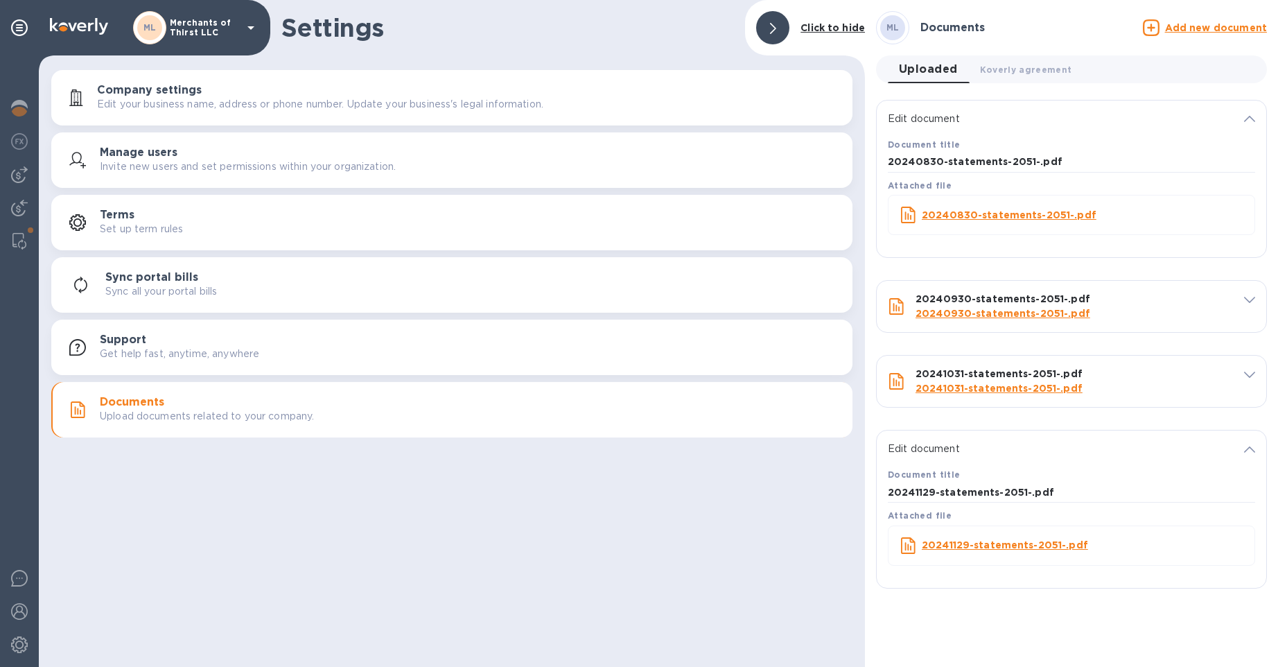
click at [953, 543] on b "20241129-statements-2051-.pdf" at bounding box center [1005, 544] width 166 height 11
click at [754, 583] on div "Settings Click to hide Company settings Edit your business name, address or pho…" at bounding box center [452, 333] width 826 height 667
click at [766, 534] on div "Settings Click to hide Company settings Edit your business name, address or pho…" at bounding box center [452, 333] width 826 height 667
click at [794, 510] on div "Settings Click to hide Company settings Edit your business name, address or pho…" at bounding box center [452, 333] width 826 height 667
click at [1081, 414] on div "20241031-statements-2051-.pdf 20241031-statements-2051-.pdf Document title 2024…" at bounding box center [1071, 381] width 402 height 75
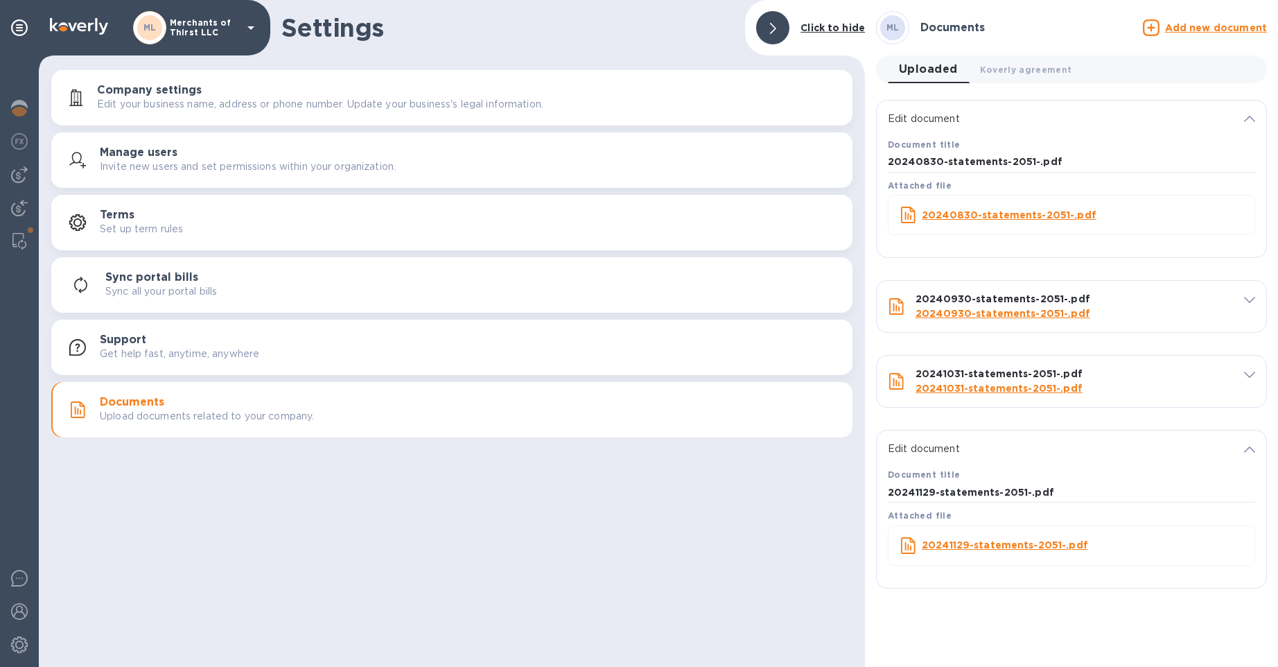
click at [1248, 376] on span at bounding box center [1249, 373] width 11 height 13
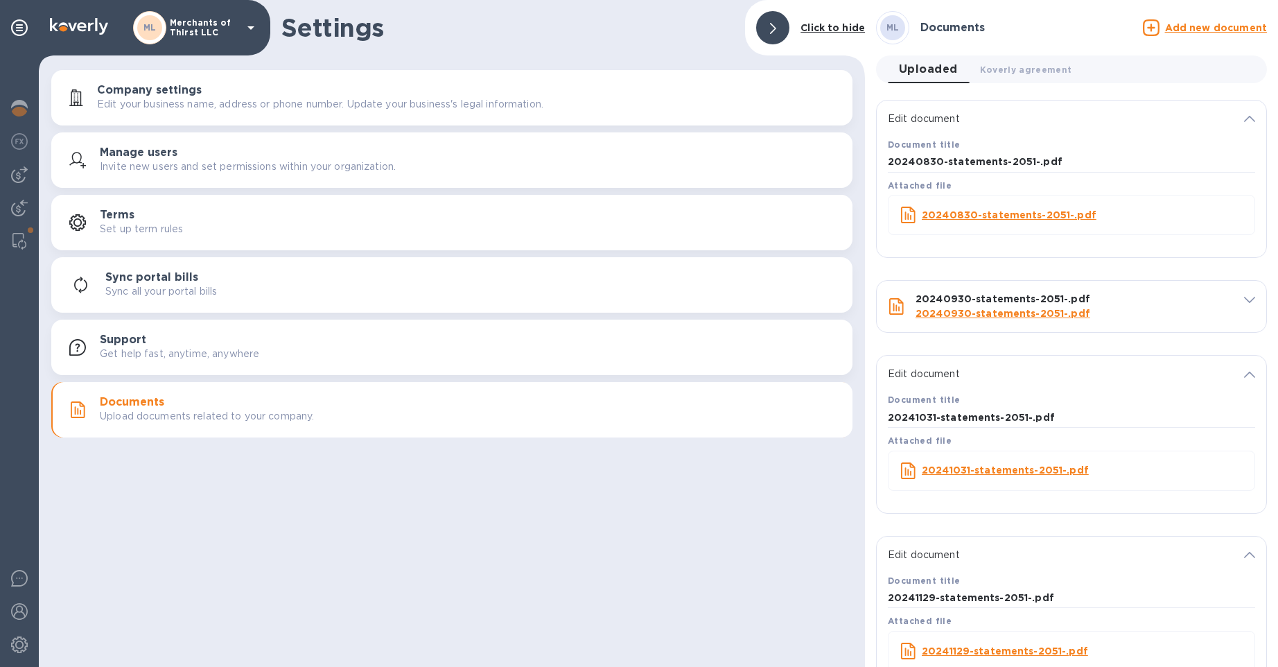
click at [1251, 297] on div "20240930-statements-2051-.pdf 20240930-statements-2051-.pdf" at bounding box center [1070, 306] width 389 height 51
click at [1249, 298] on div "20240930-statements-2051-.pdf 20240930-statements-2051-.pdf" at bounding box center [1070, 306] width 389 height 51
click at [1252, 303] on div "20240930-statements-2051-.pdf 20240930-statements-2051-.pdf" at bounding box center [1070, 306] width 389 height 51
click at [1244, 297] on icon at bounding box center [1249, 300] width 11 height 6
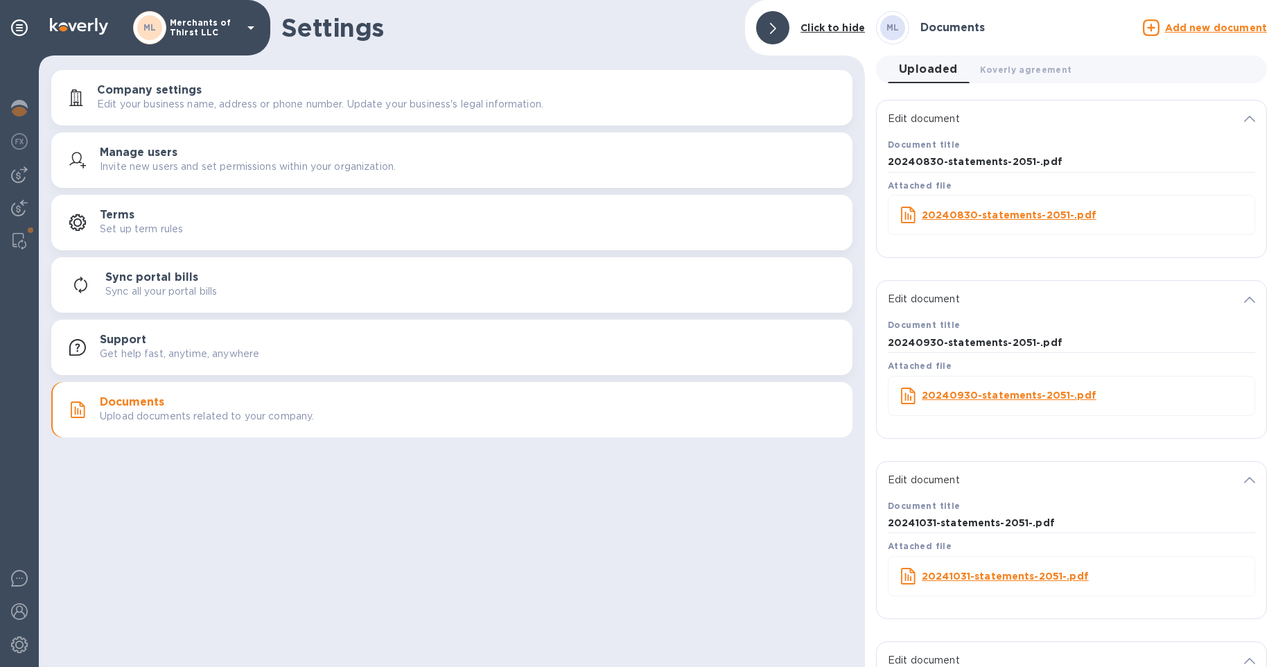
click at [1014, 396] on b "20240930-statements-2051-.pdf" at bounding box center [1009, 394] width 175 height 11
click at [1163, 158] on input "20240830-statements-2051-.pdf" at bounding box center [1071, 162] width 367 height 21
click at [531, 581] on div "Settings Click to hide Company settings Edit your business name, address or pho…" at bounding box center [452, 333] width 826 height 667
click at [213, 128] on div "Company settings Edit your business name, address or phone number. Update your …" at bounding box center [452, 254] width 826 height 374
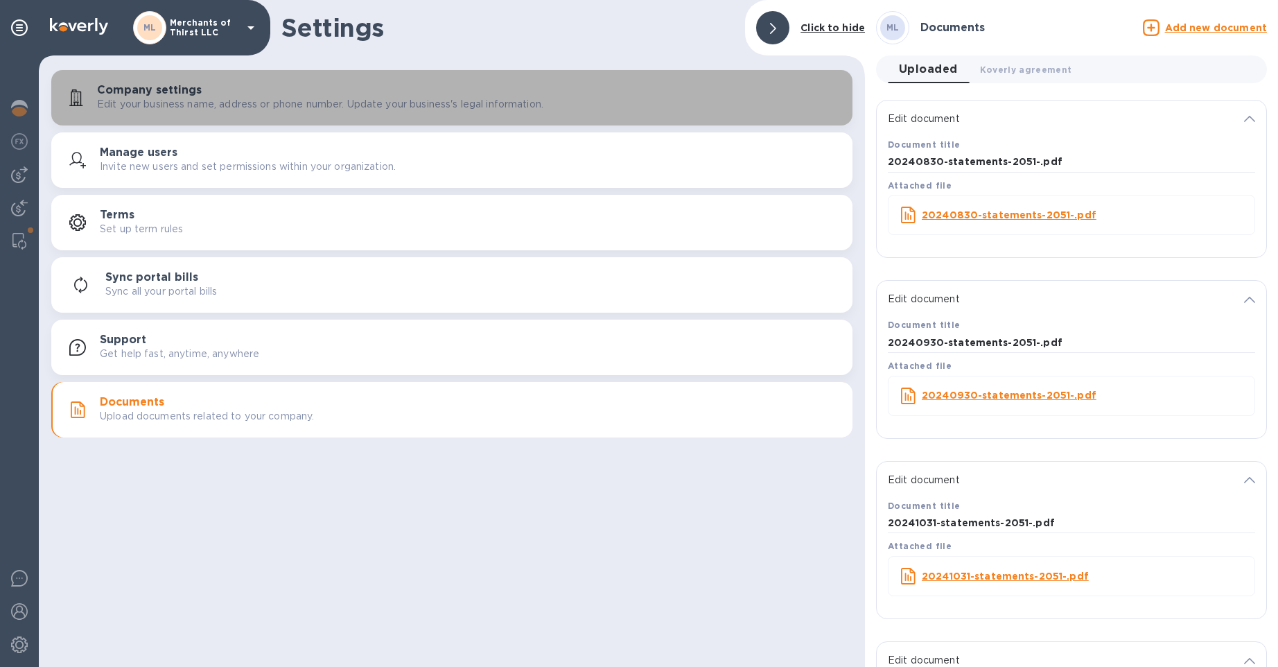
click at [212, 104] on p "Edit your business name, address or phone number. Update your business's legal …" at bounding box center [320, 104] width 446 height 15
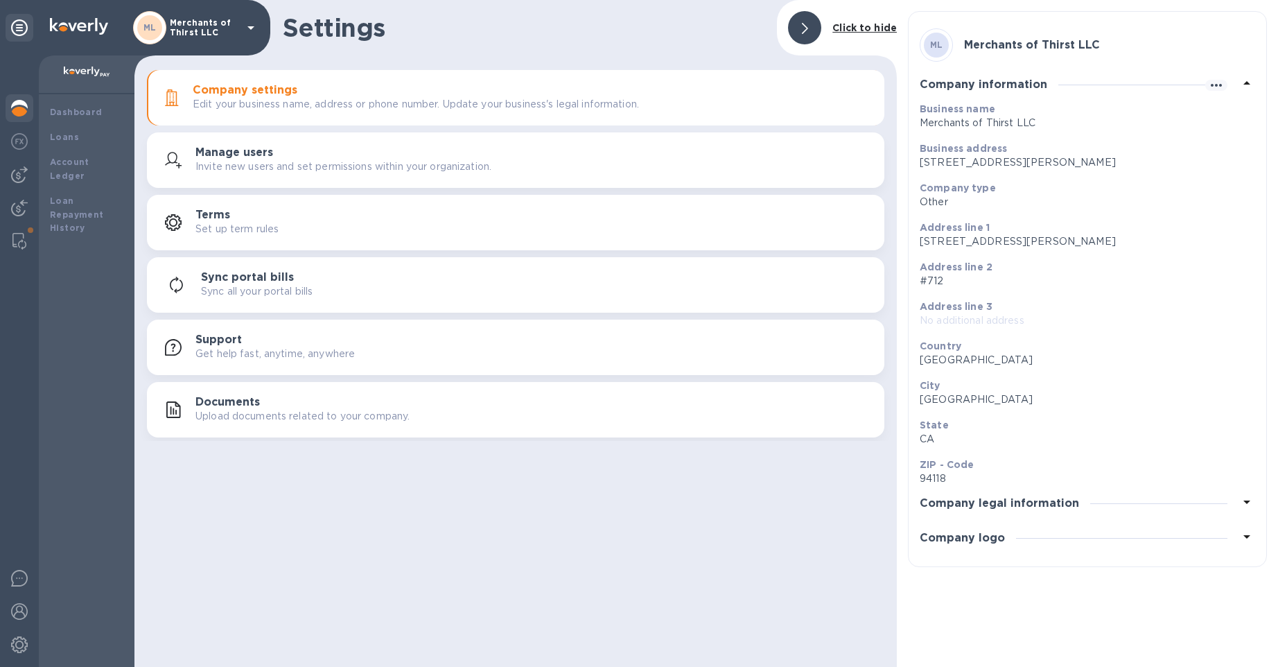
click at [26, 29] on icon at bounding box center [19, 27] width 17 height 17
click at [258, 26] on icon at bounding box center [251, 27] width 17 height 17
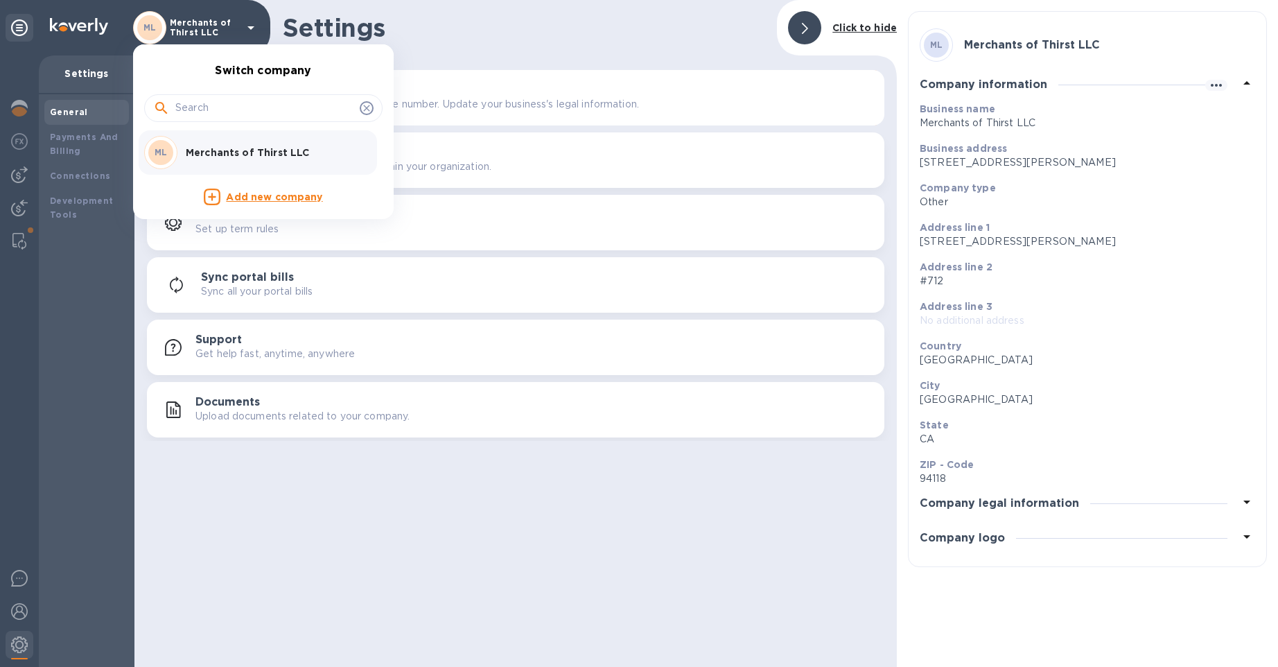
click at [249, 30] on div at bounding box center [639, 333] width 1278 height 667
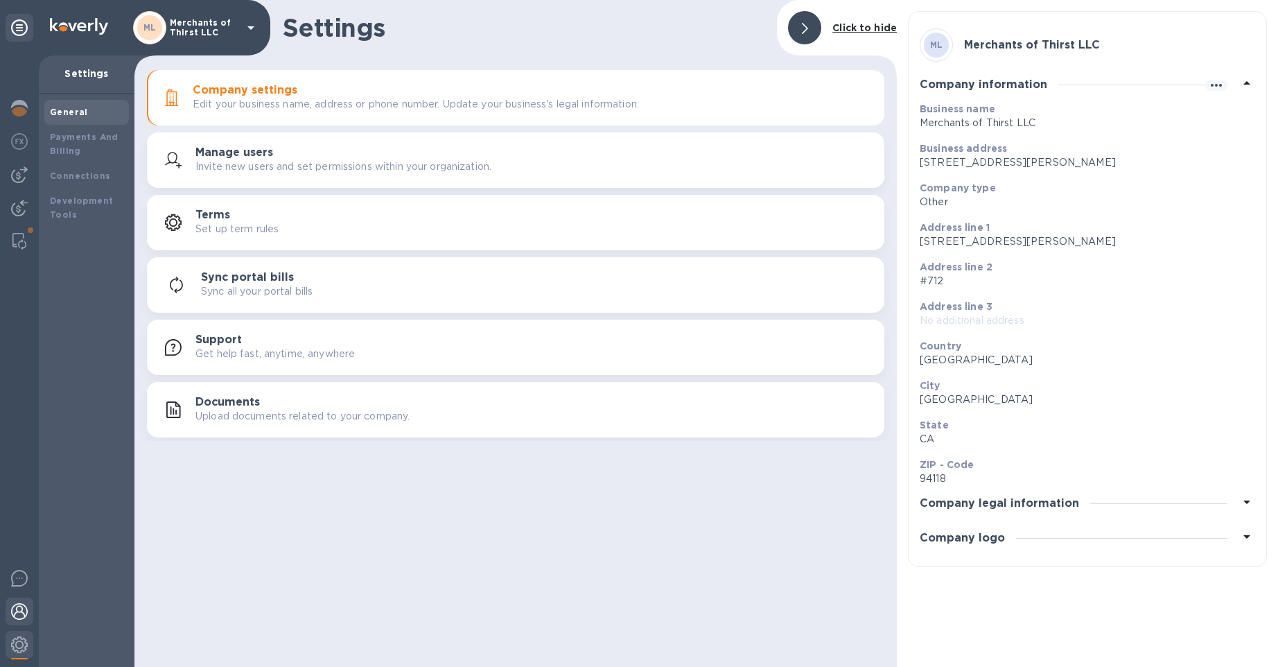
click at [26, 612] on img at bounding box center [19, 611] width 17 height 17
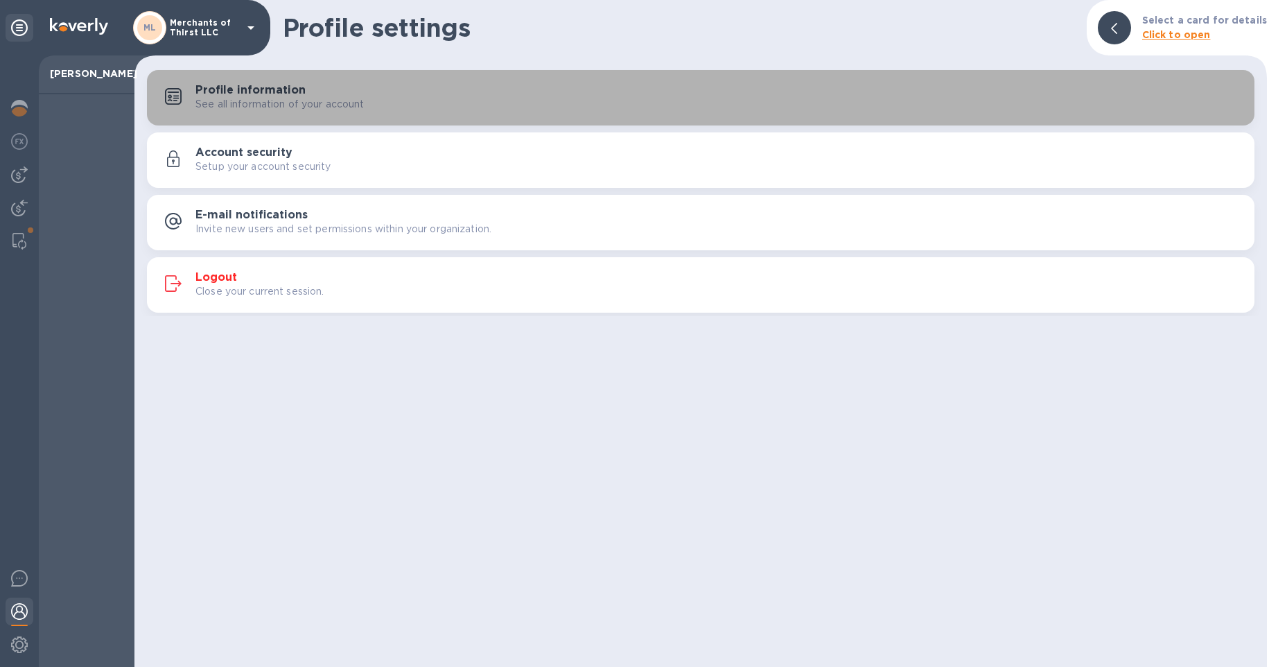
click at [355, 114] on div "Profile information See all information of your account" at bounding box center [700, 97] width 1091 height 33
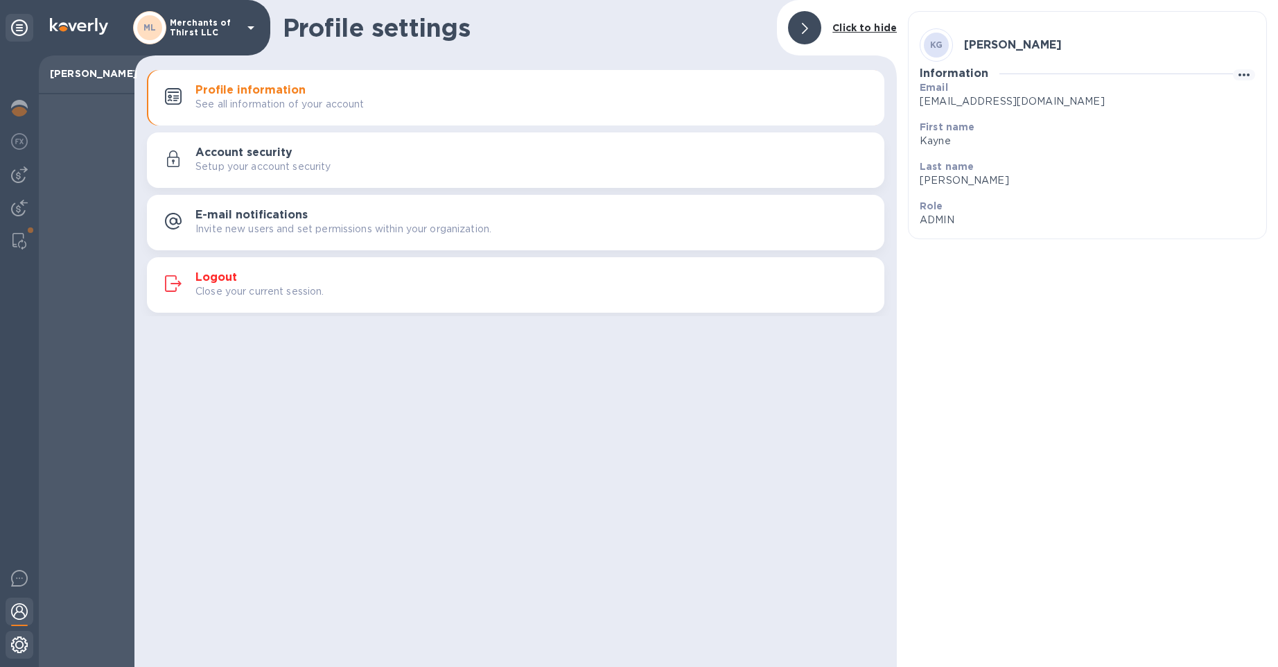
click at [22, 645] on img at bounding box center [19, 644] width 17 height 17
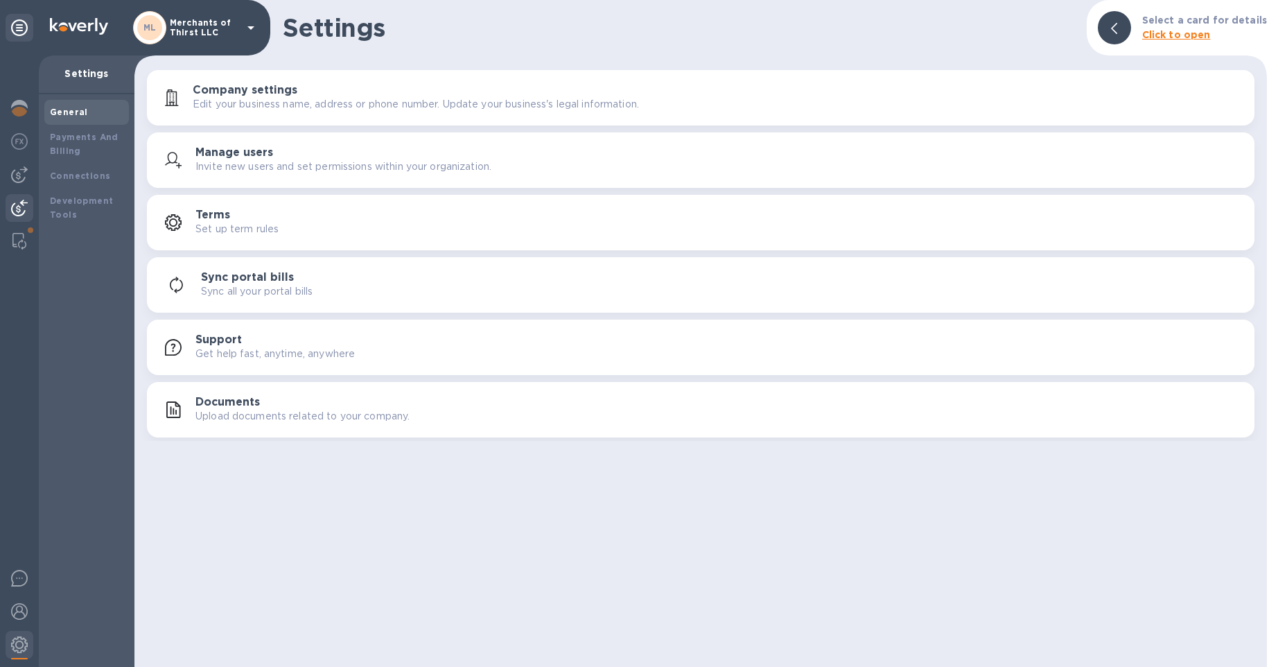
click at [23, 209] on img at bounding box center [19, 208] width 17 height 17
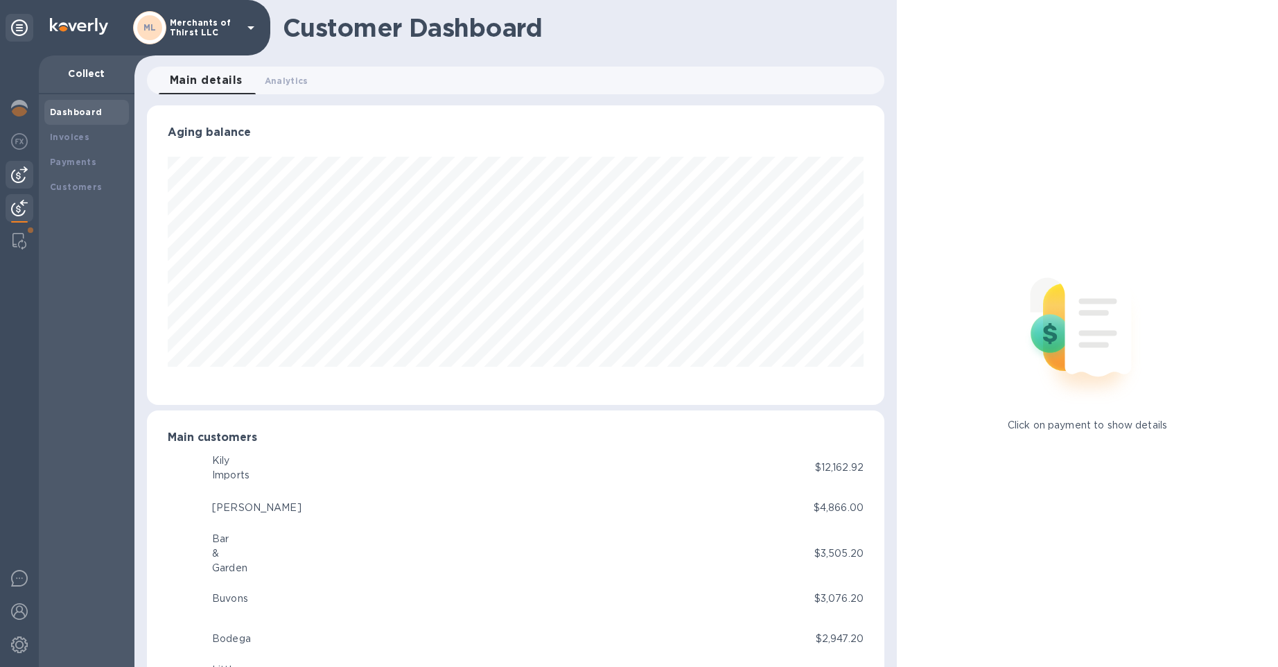
scroll to position [692566, 692134]
click at [74, 139] on b "Invoices" at bounding box center [69, 137] width 39 height 10
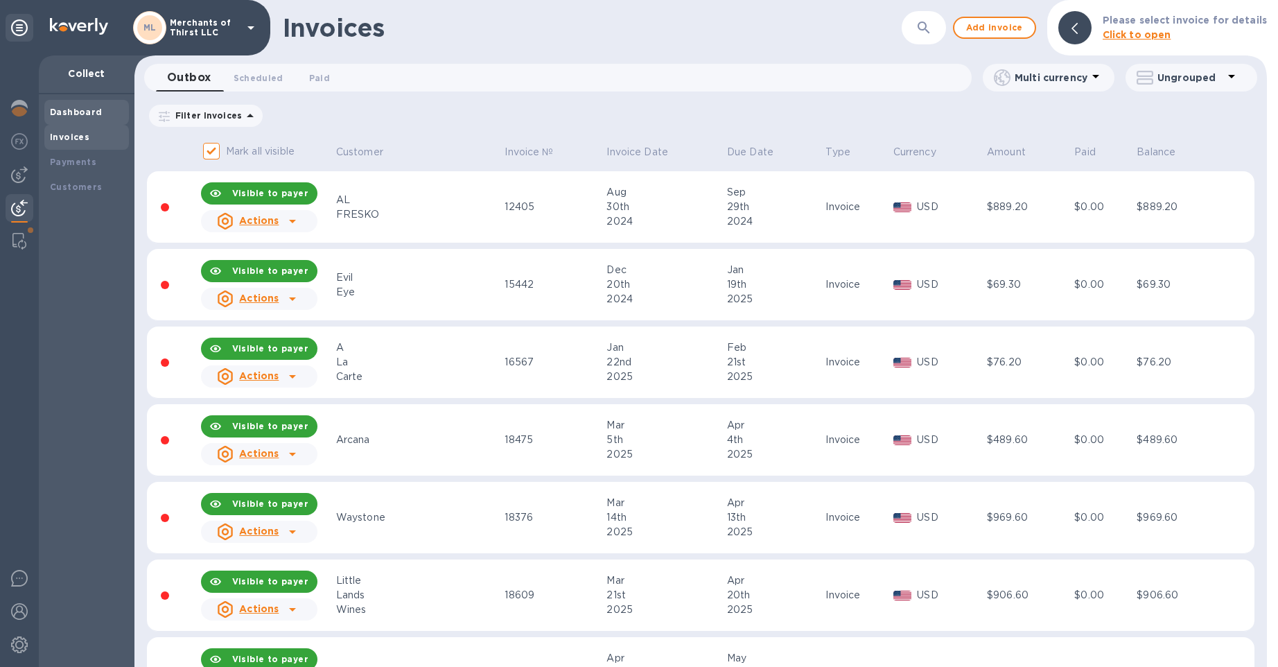
click at [73, 109] on b "Dashboard" at bounding box center [76, 112] width 53 height 10
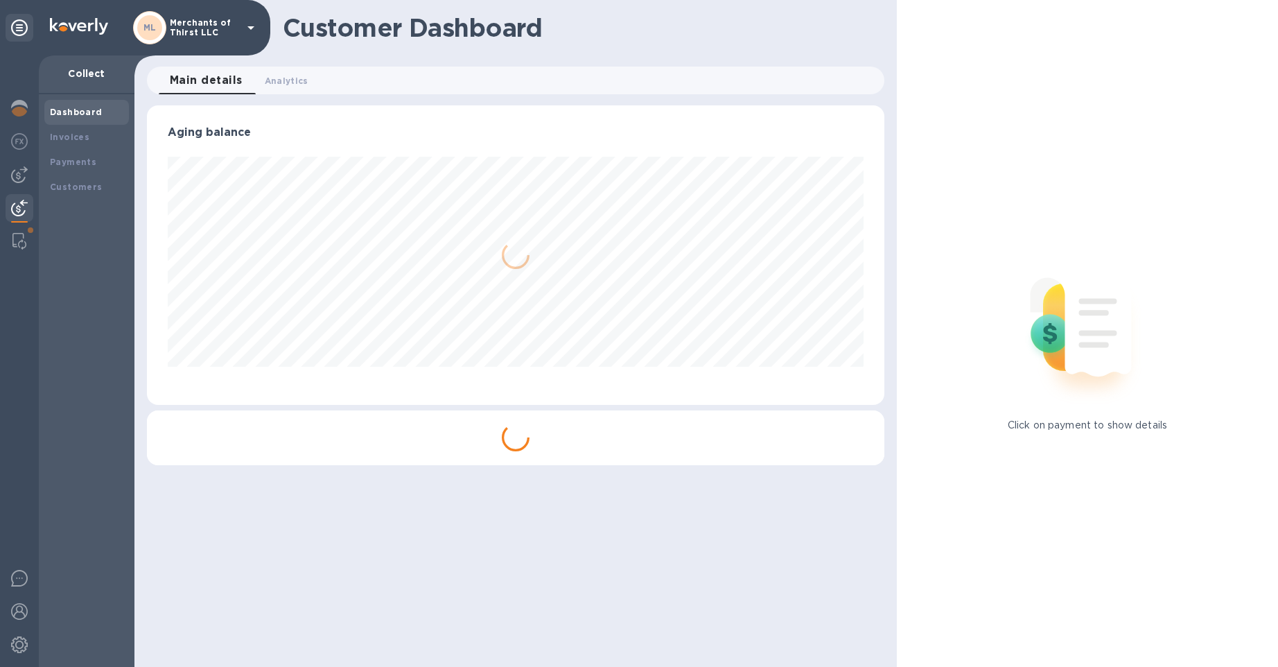
scroll to position [692566, 692134]
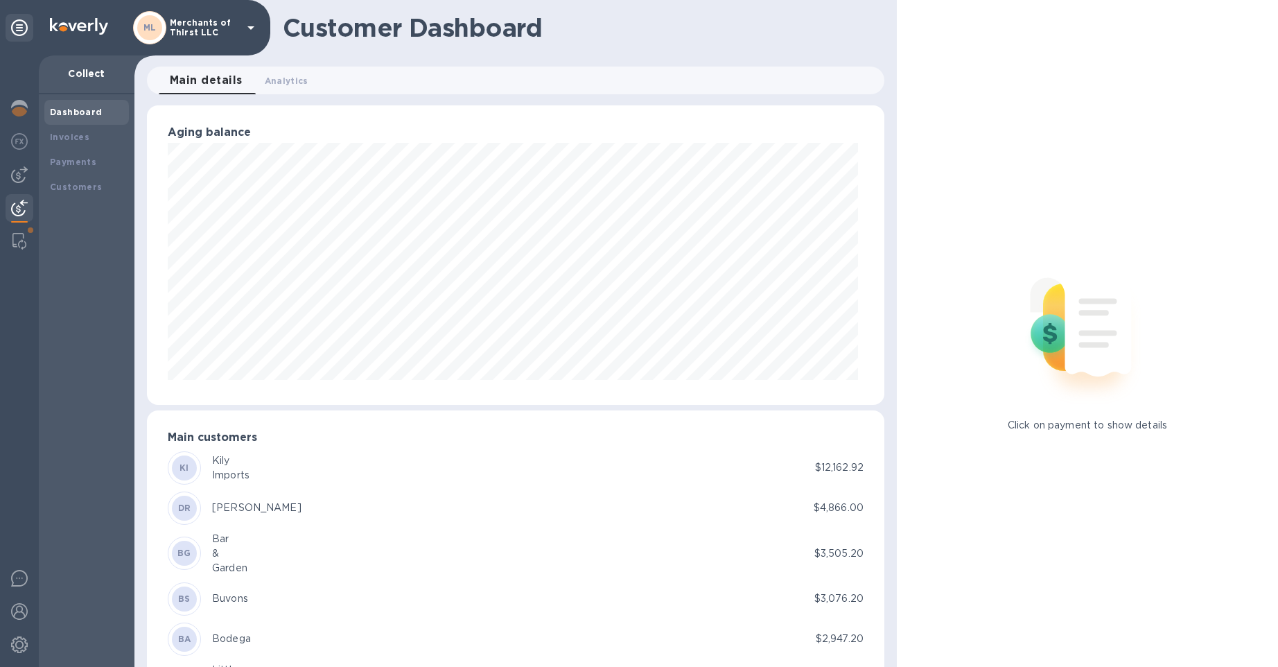
drag, startPoint x: 296, startPoint y: 91, endPoint x: 191, endPoint y: 139, distance: 115.9
click at [191, 139] on div "Customer Dashboard Main details 0 Analytics 0 Aging balance Main customers KI K…" at bounding box center [515, 333] width 762 height 667
click at [9, 138] on div at bounding box center [20, 142] width 28 height 30
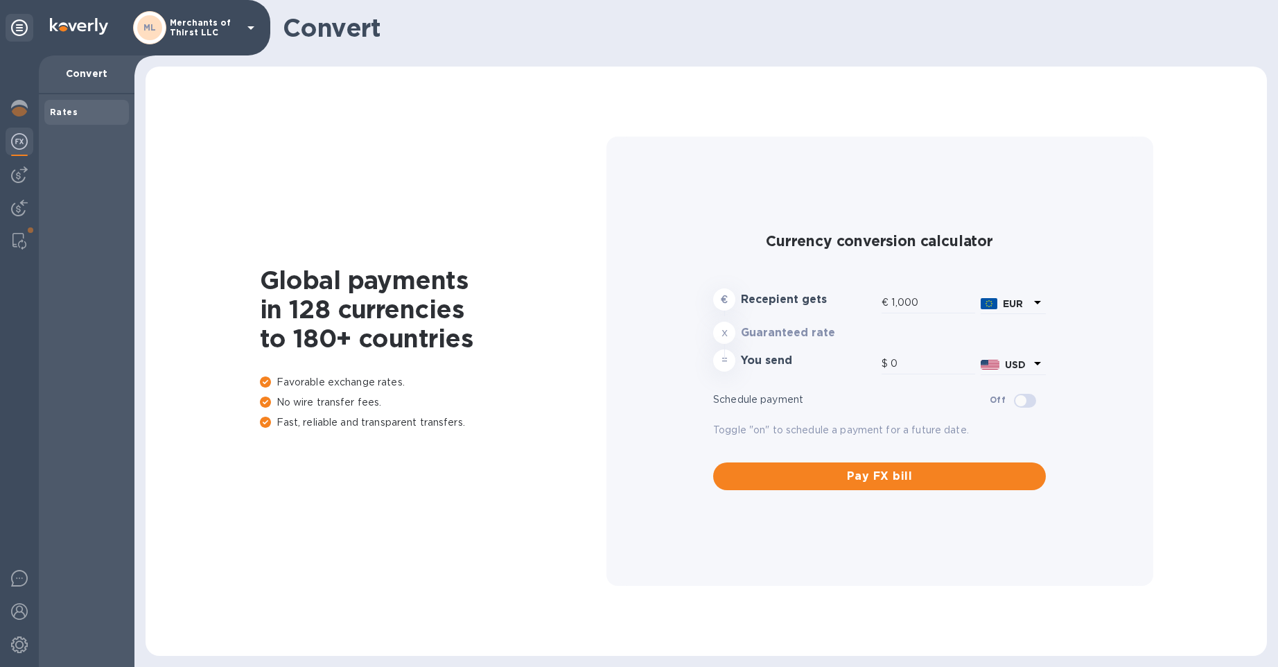
type input "1,171.54"
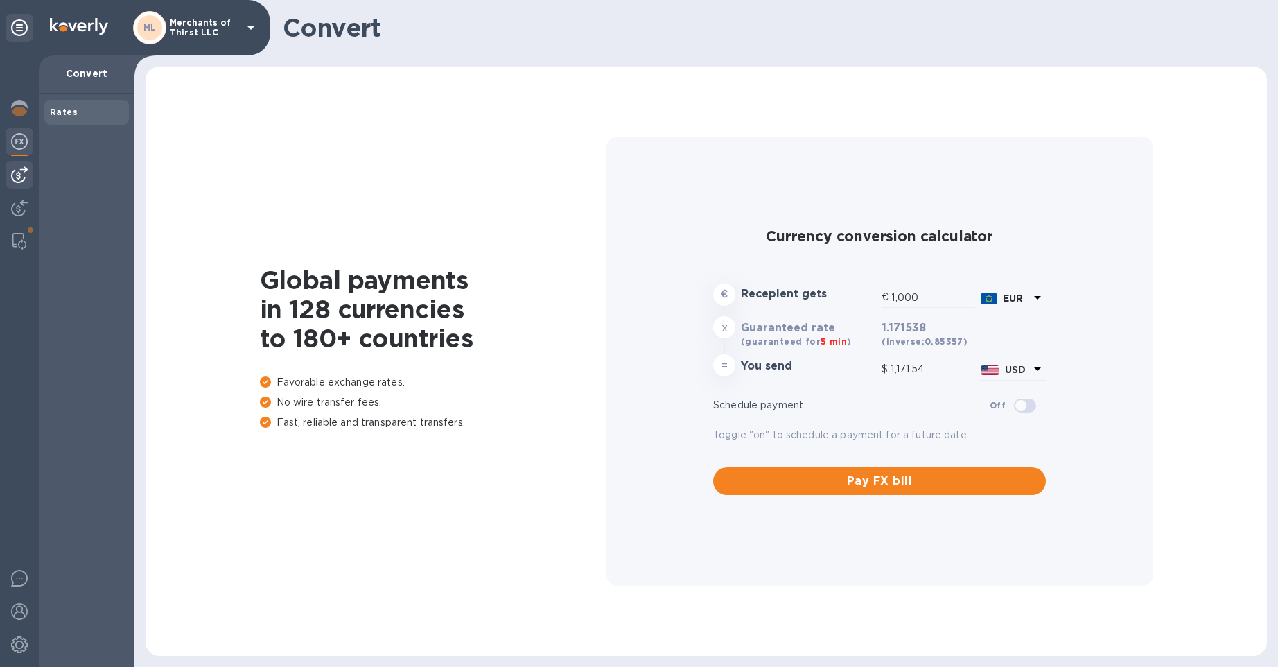
click at [28, 176] on div at bounding box center [20, 175] width 28 height 28
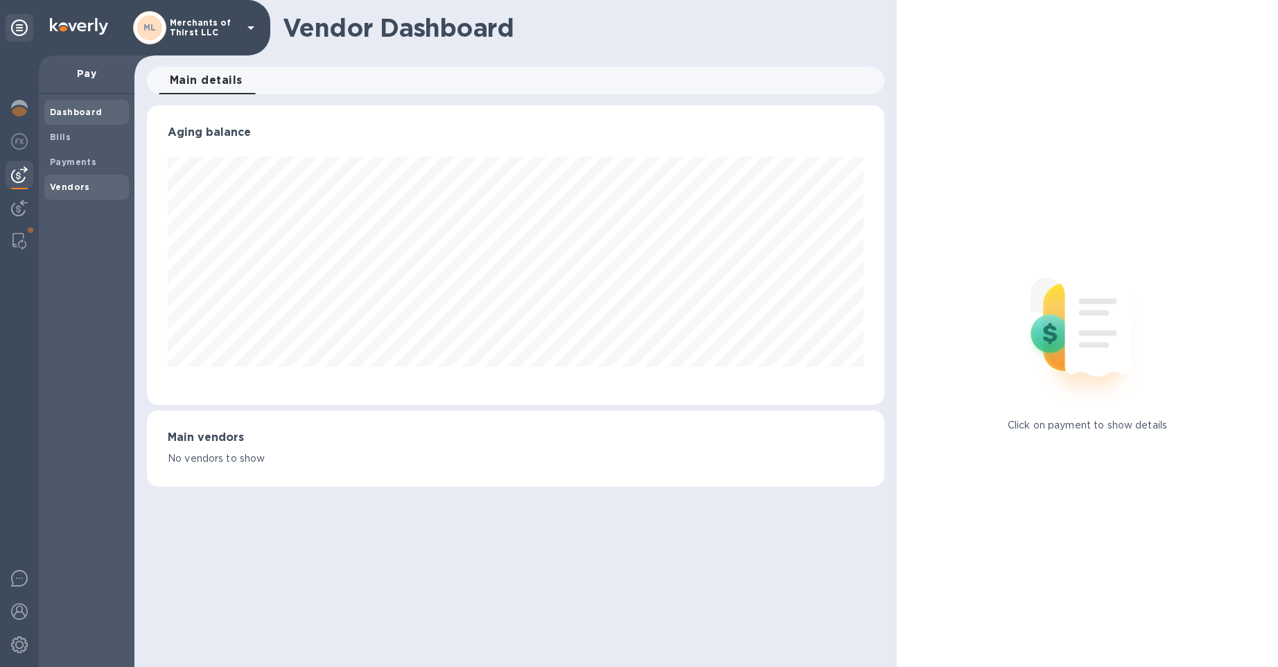
scroll to position [299, 737]
click at [20, 201] on img at bounding box center [19, 208] width 17 height 17
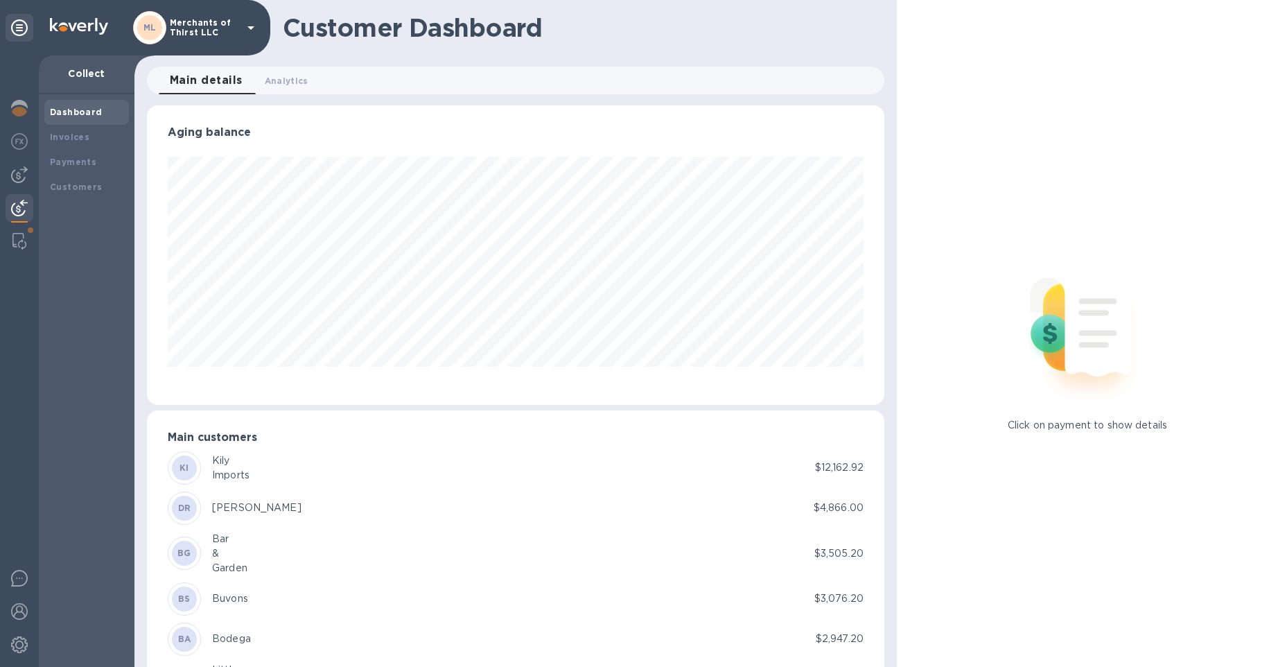
scroll to position [692566, 692134]
click at [61, 157] on b "Payments" at bounding box center [73, 162] width 46 height 10
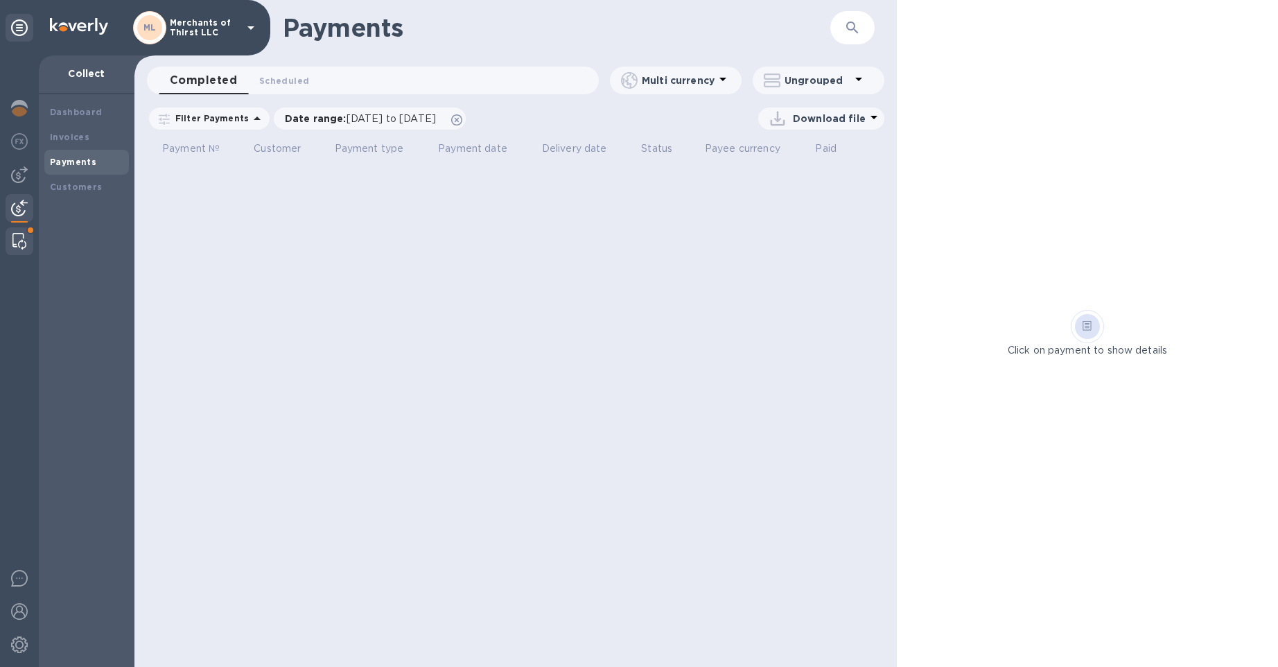
click at [21, 248] on img at bounding box center [19, 241] width 14 height 17
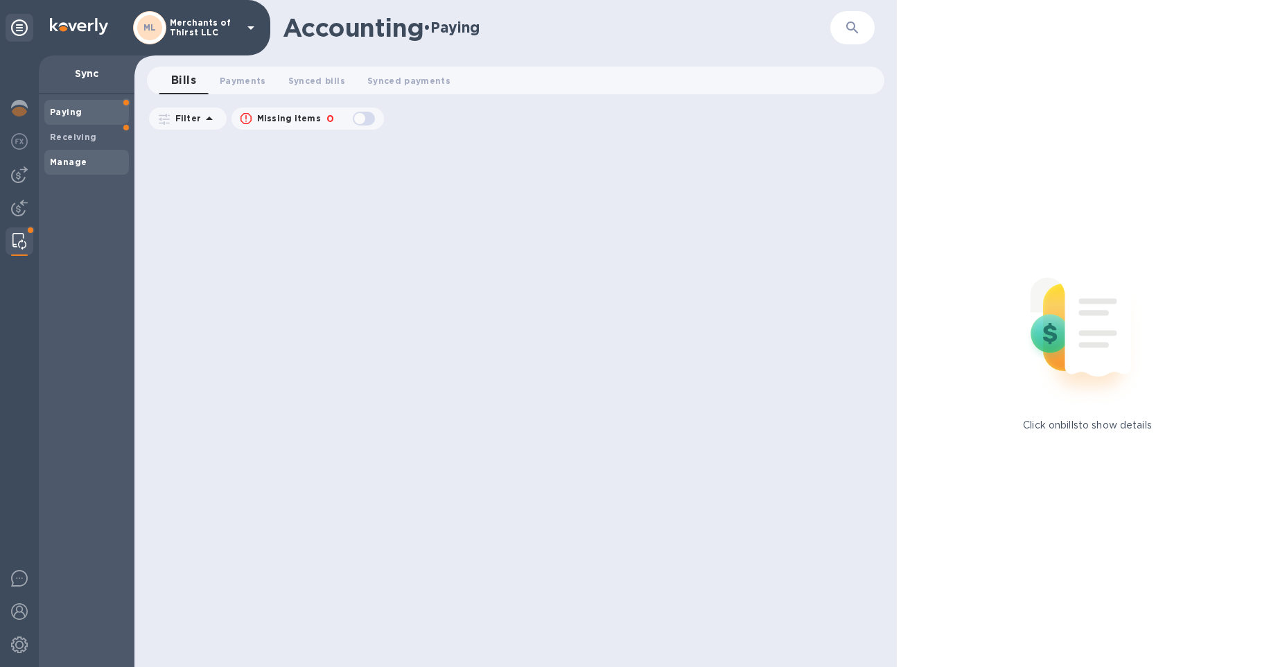
click at [71, 157] on b "Manage" at bounding box center [68, 162] width 37 height 10
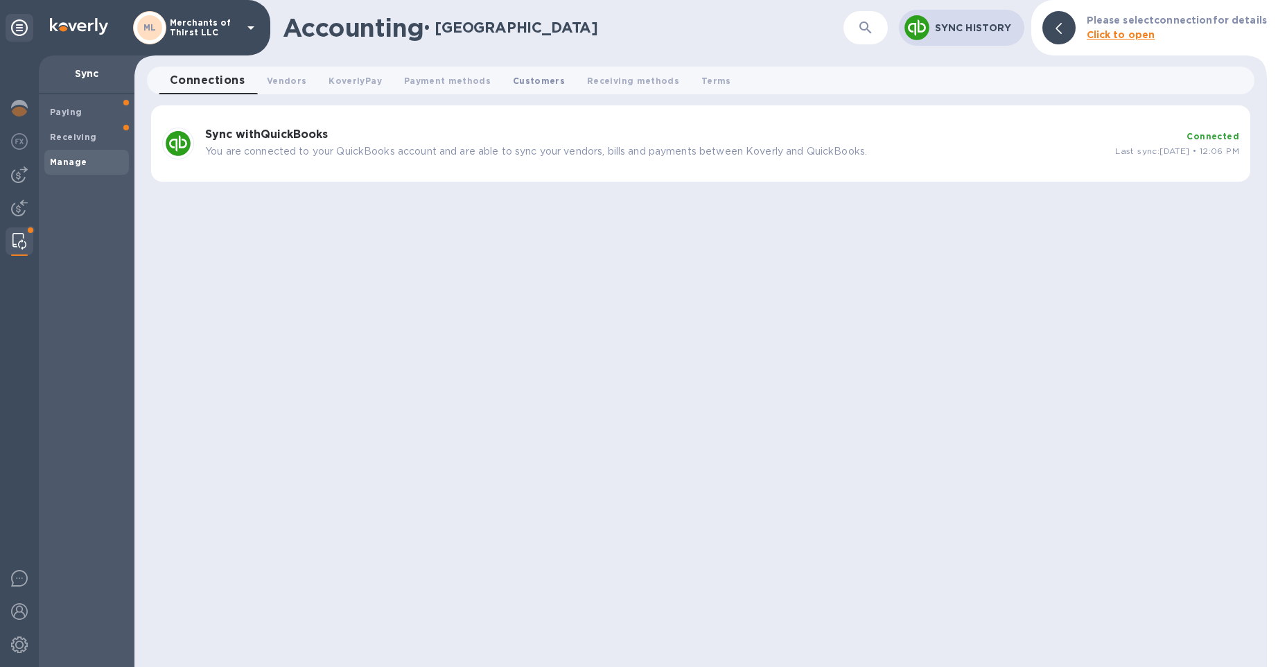
click at [549, 81] on span "Customers 0" at bounding box center [539, 80] width 52 height 15
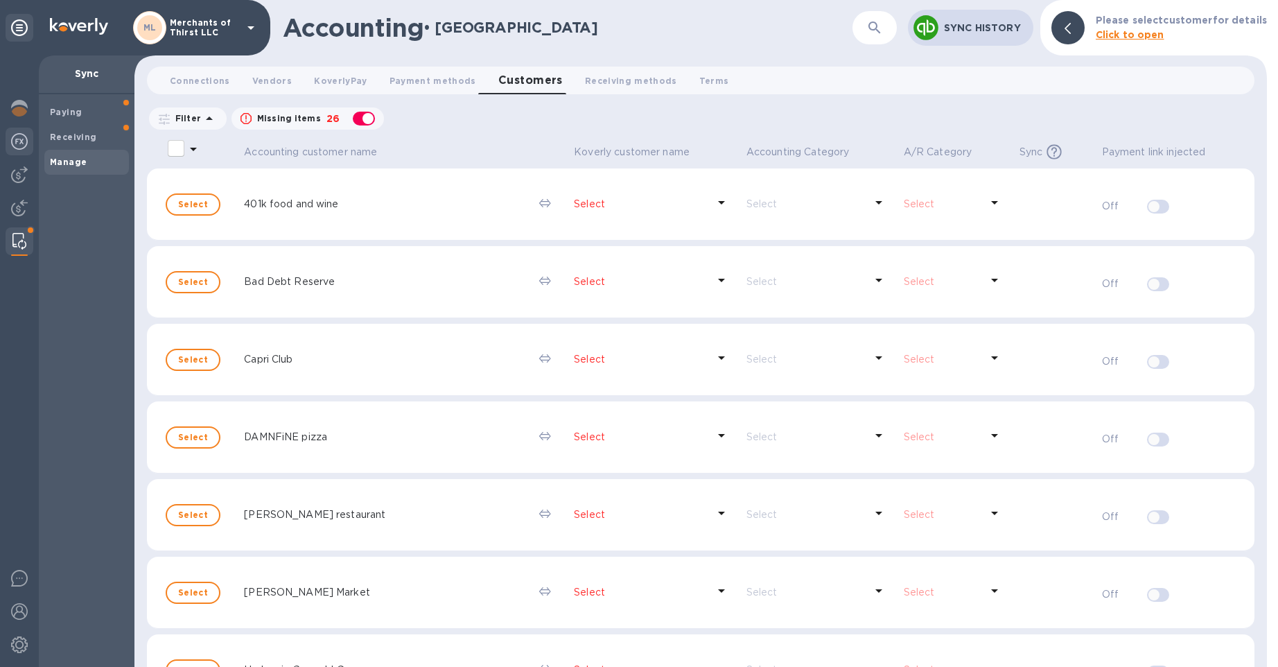
click at [19, 149] on img at bounding box center [19, 141] width 17 height 17
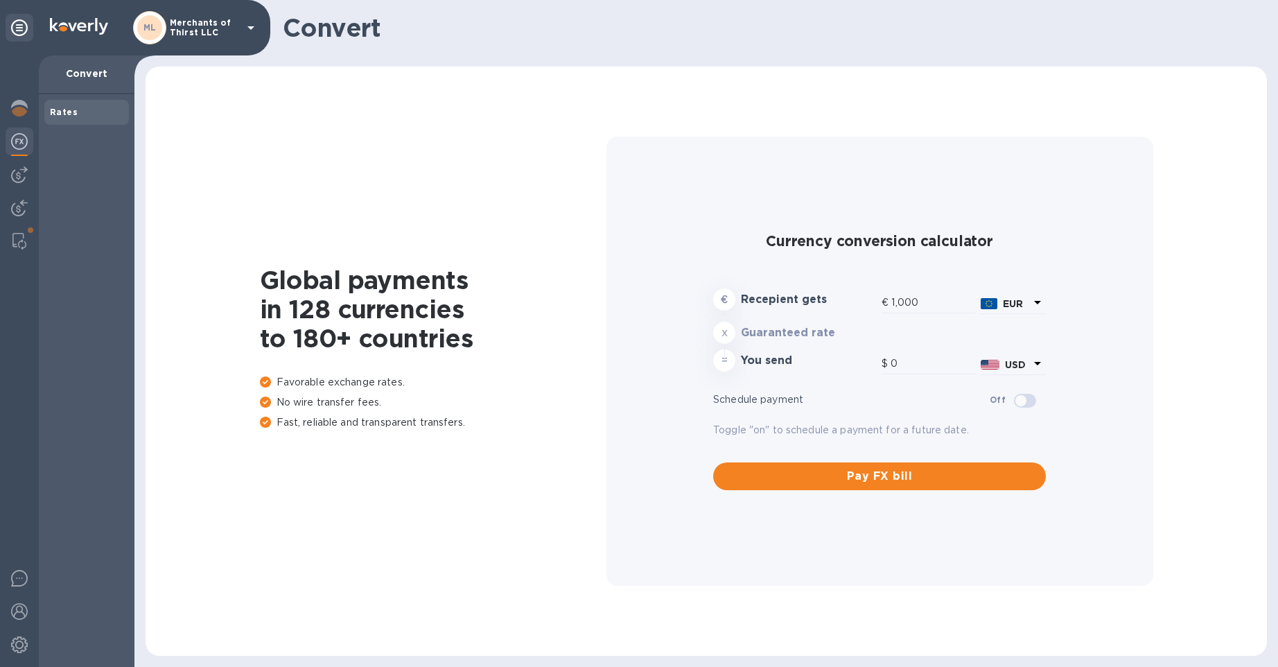
type input "1,171.54"
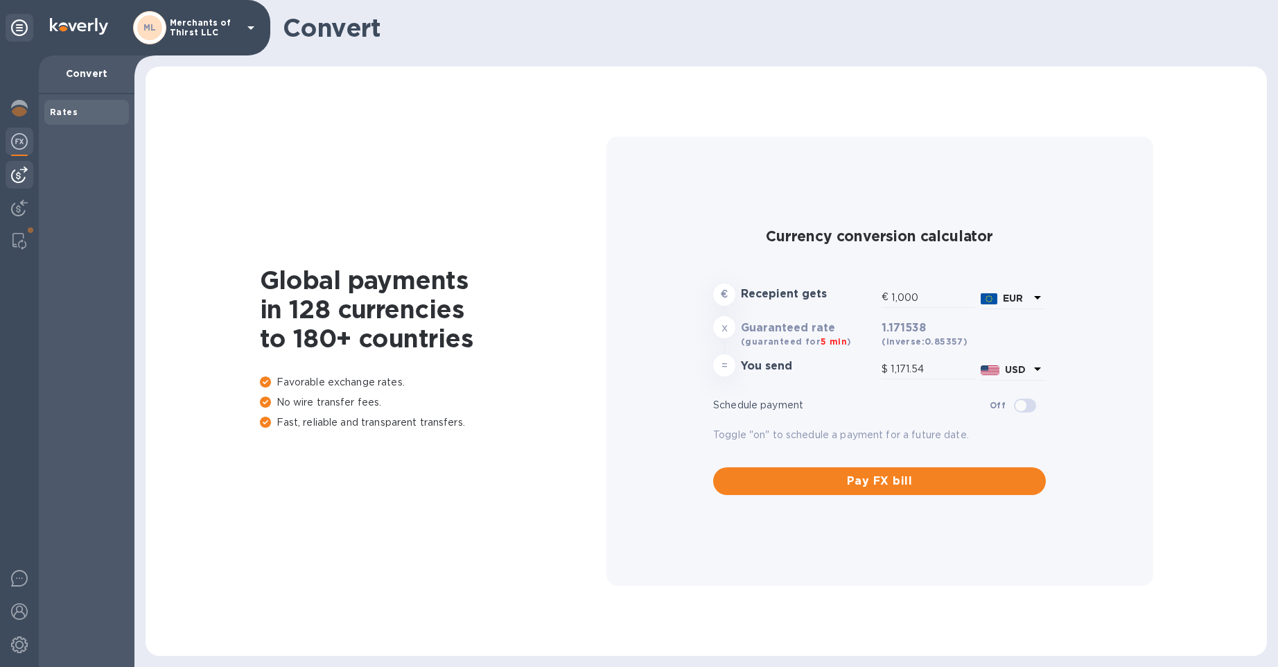
click at [22, 184] on div at bounding box center [20, 175] width 28 height 28
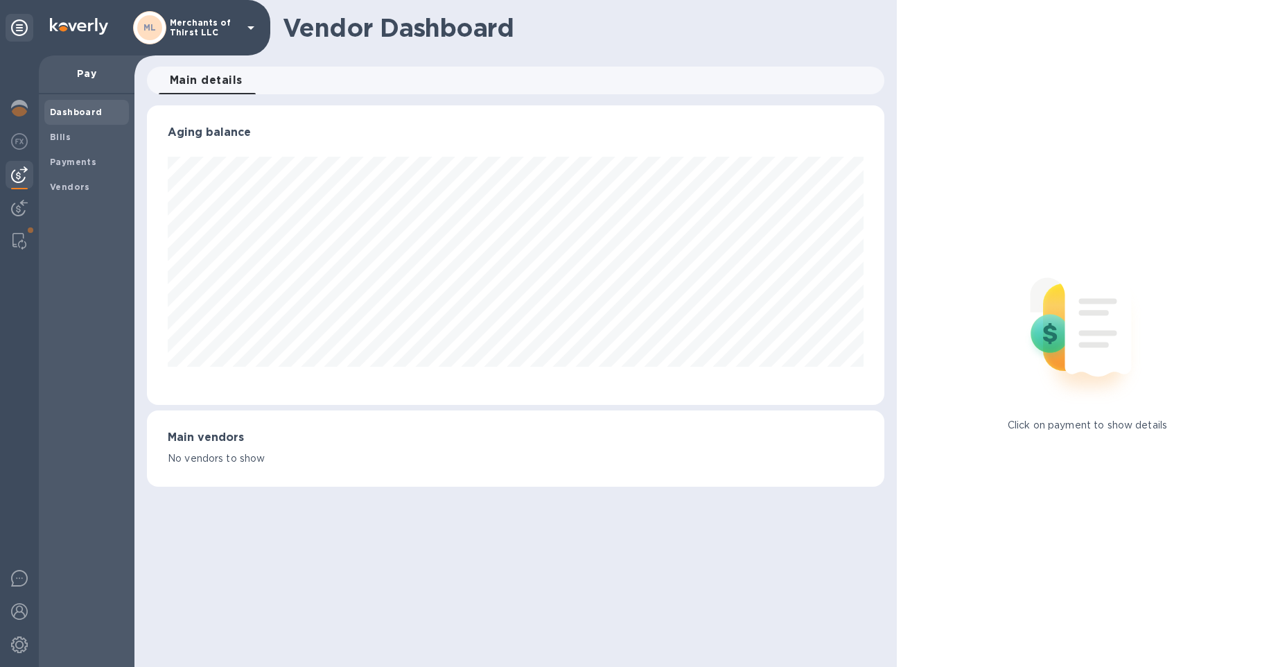
scroll to position [299, 737]
click at [21, 107] on img at bounding box center [19, 108] width 17 height 17
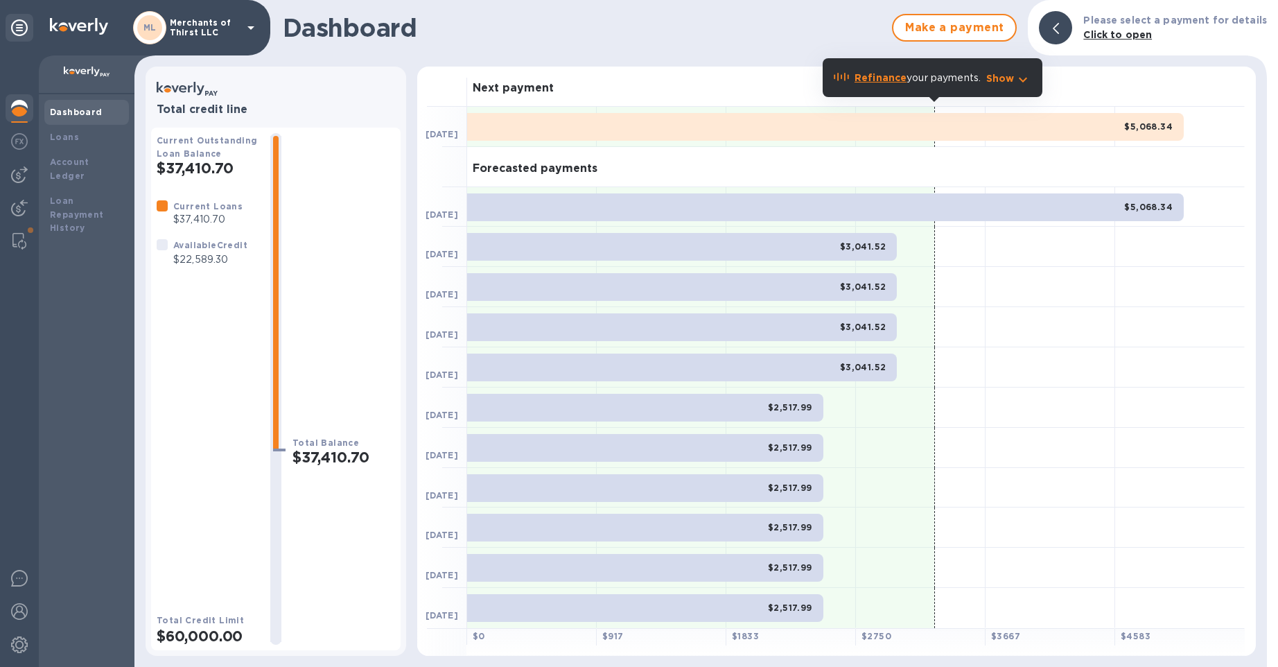
click at [1046, 23] on div at bounding box center [1055, 27] width 33 height 33
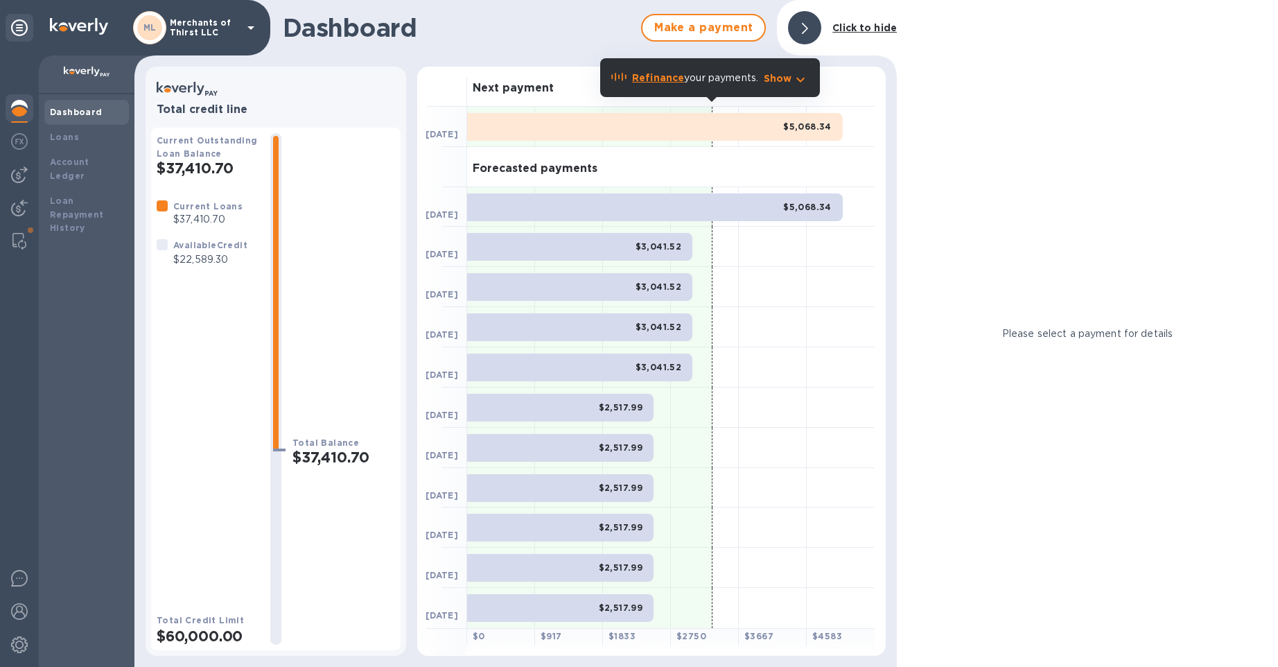
click at [209, 27] on p "Merchants of Thirst LLC" at bounding box center [204, 27] width 69 height 19
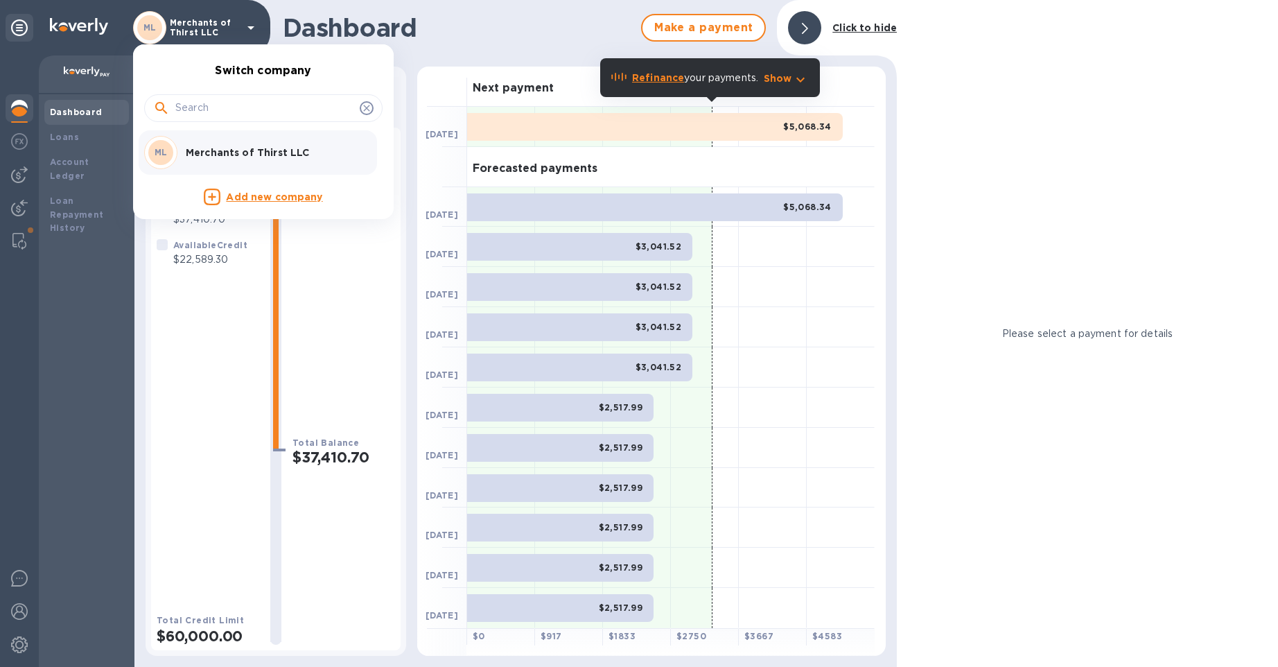
click at [371, 107] on icon at bounding box center [366, 108] width 11 height 11
click at [30, 30] on div at bounding box center [639, 333] width 1278 height 667
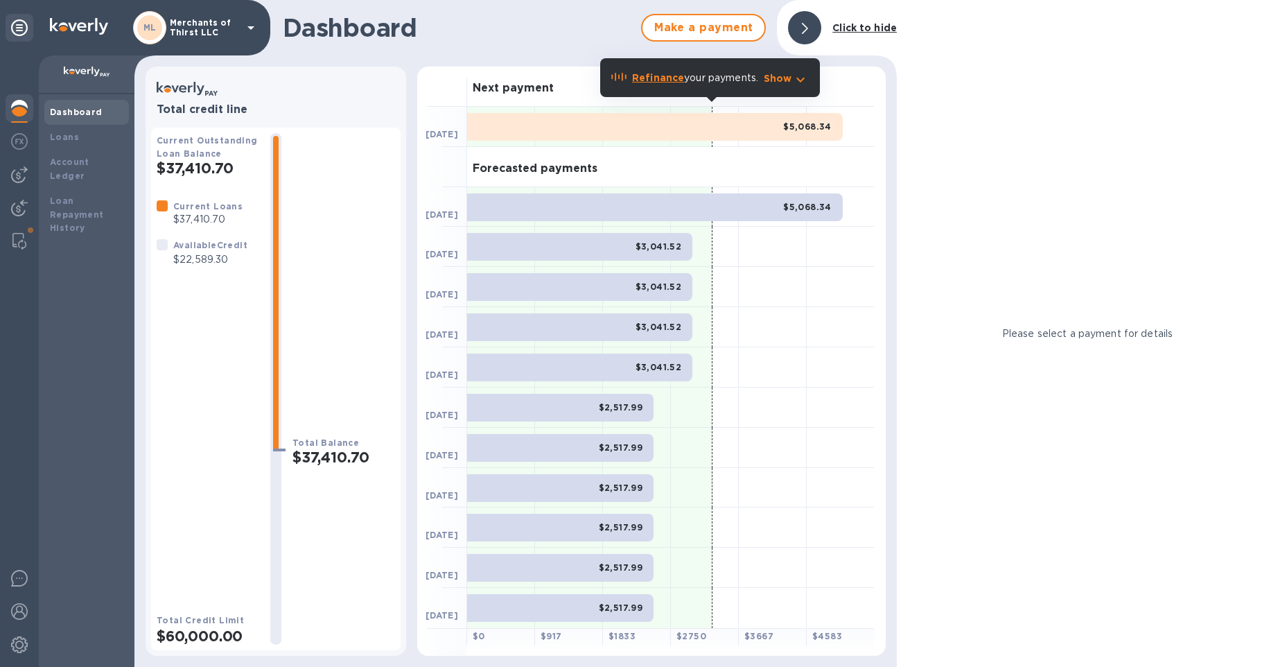
click at [23, 32] on icon at bounding box center [19, 27] width 17 height 17
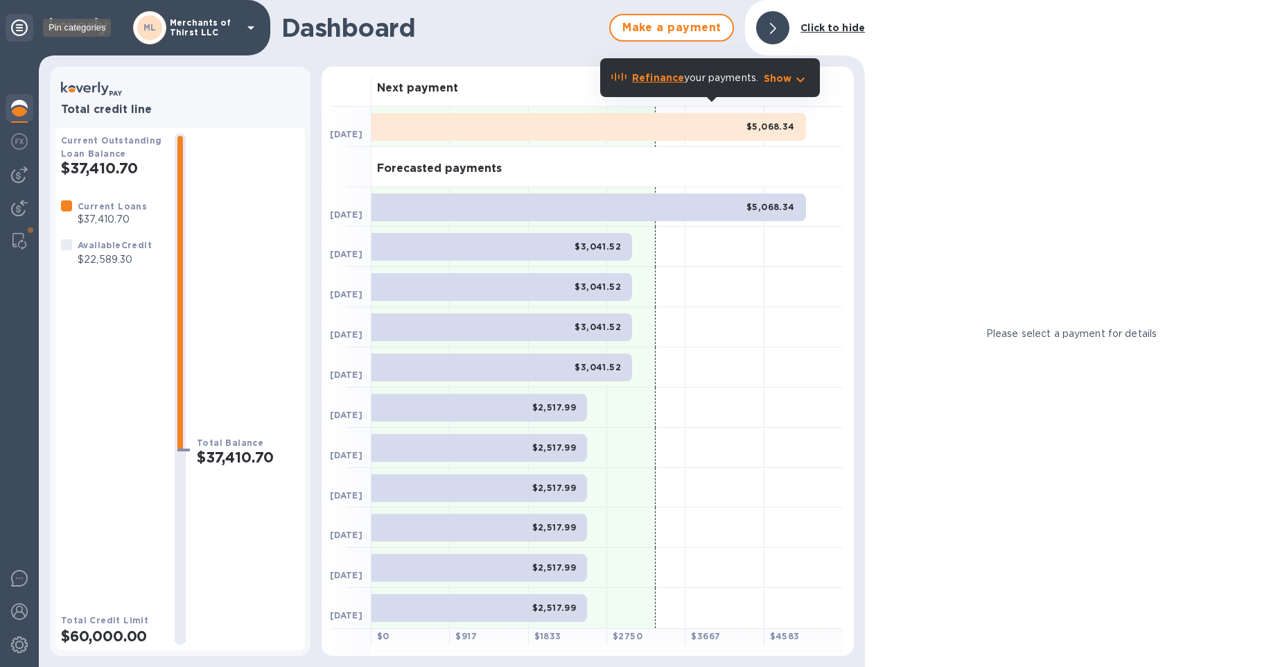
click at [20, 32] on icon at bounding box center [19, 27] width 17 height 17
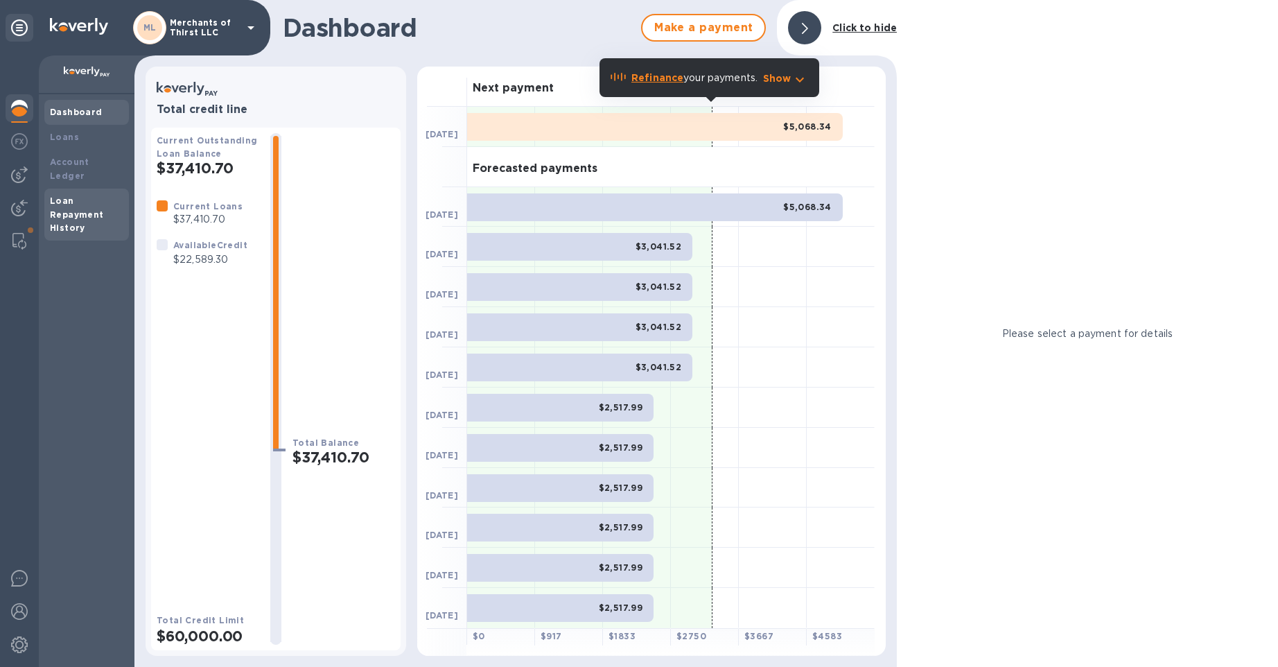
click at [64, 212] on b "Loan Repayment History" at bounding box center [77, 214] width 54 height 38
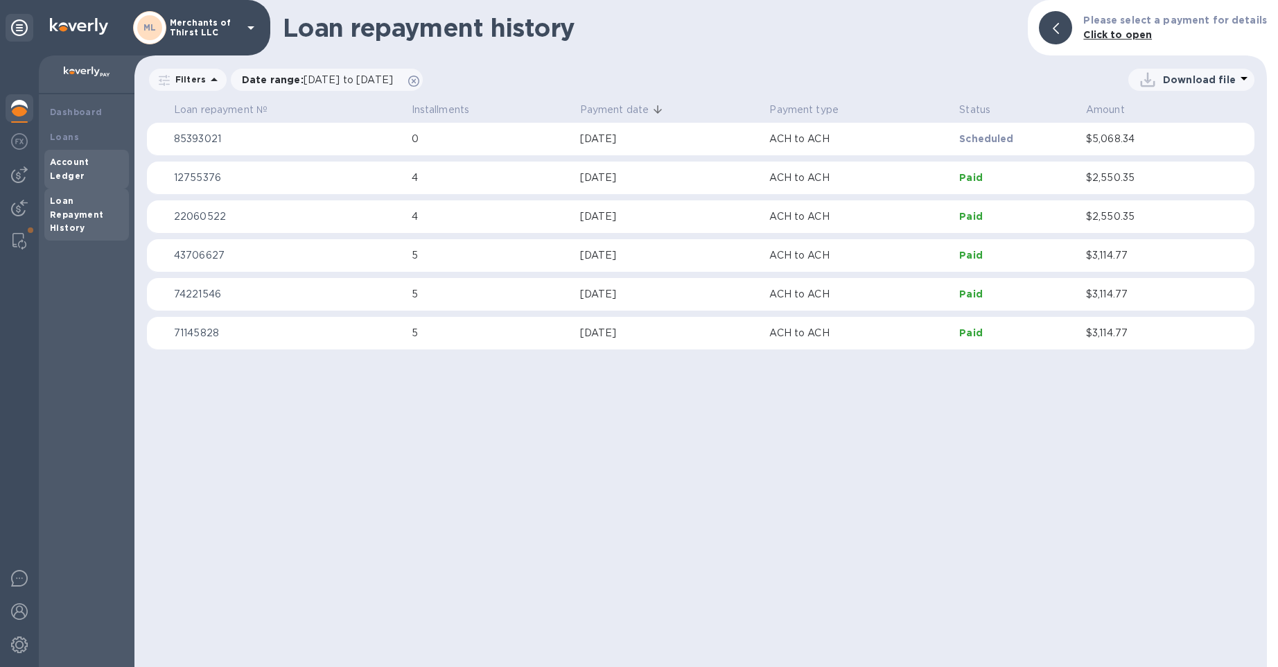
click at [71, 181] on div "Account Ledger" at bounding box center [86, 169] width 85 height 39
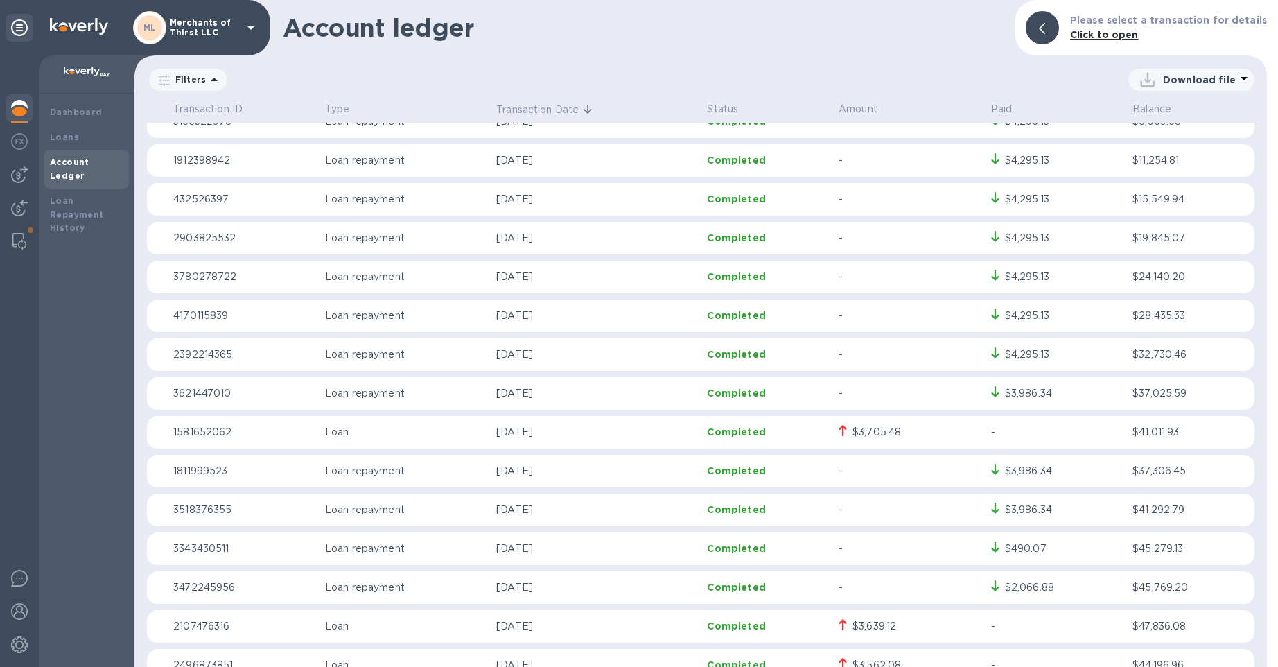
scroll to position [1447, 0]
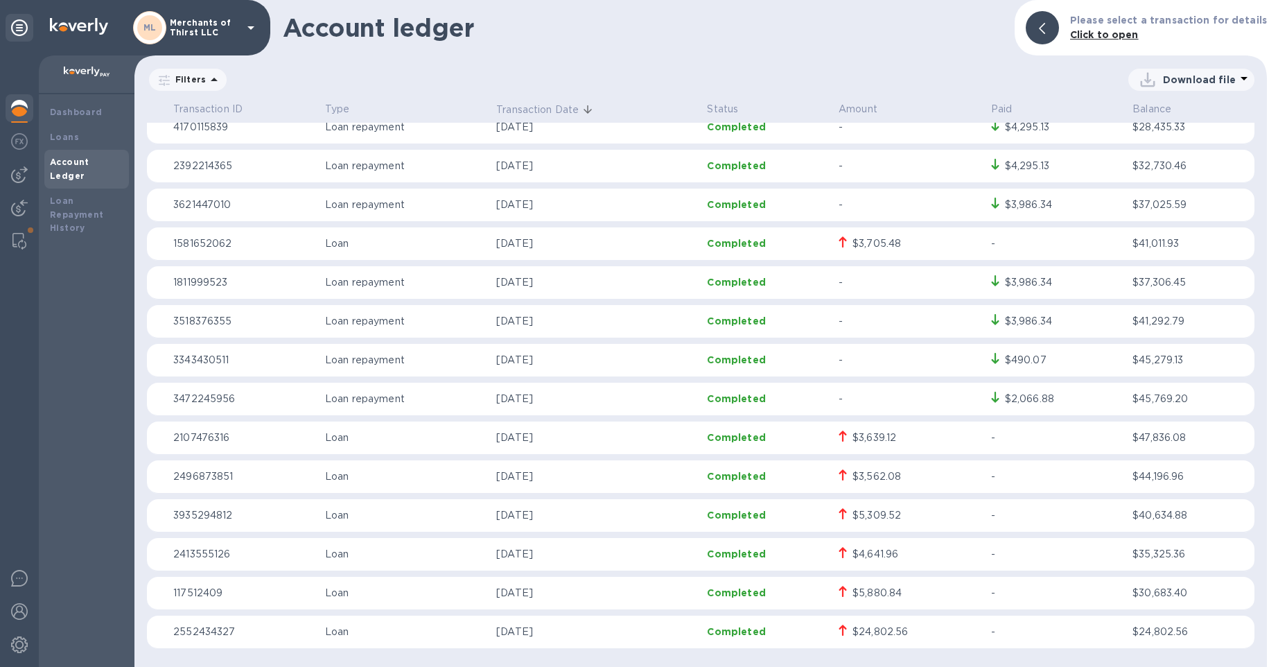
drag, startPoint x: 491, startPoint y: 635, endPoint x: 576, endPoint y: 261, distance: 383.7
click at [593, 285] on p "[DATE]" at bounding box center [596, 282] width 200 height 15
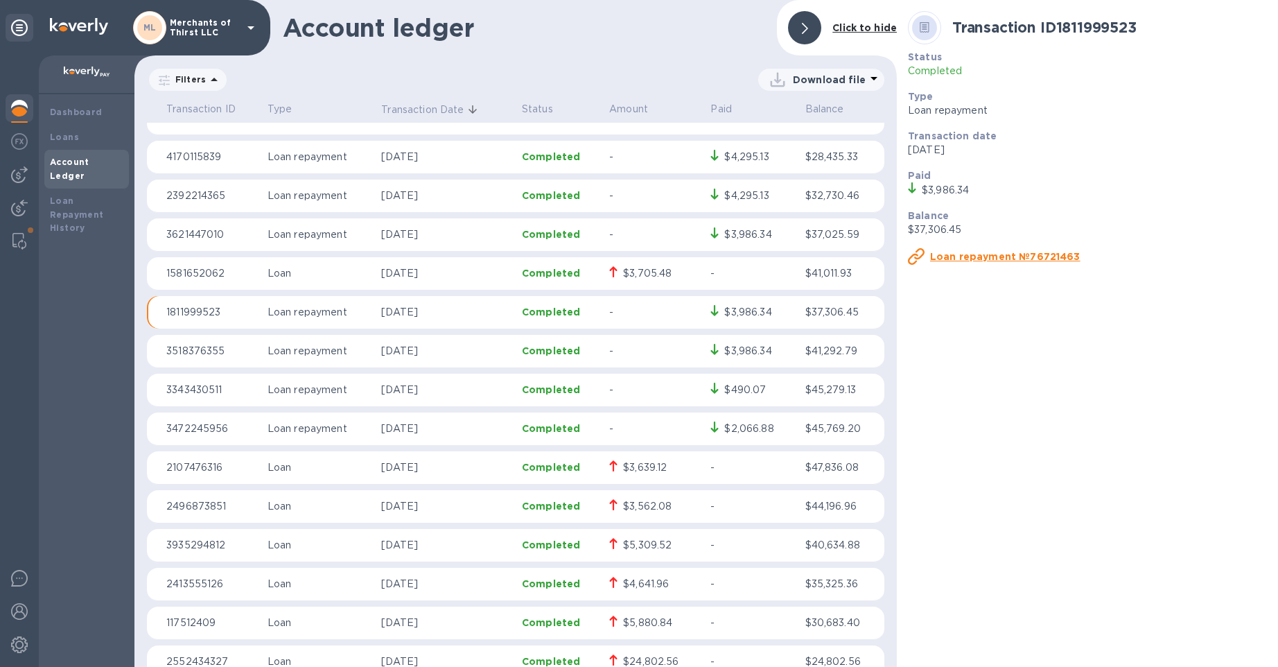
scroll to position [1447, 0]
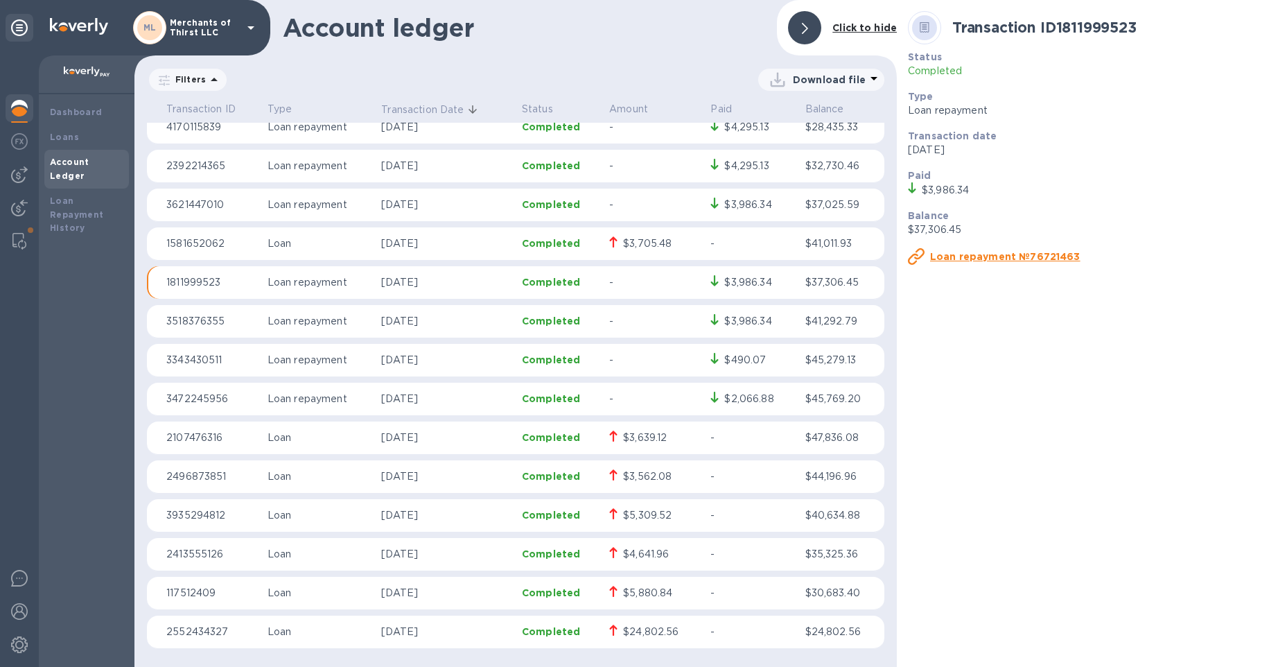
click at [856, 78] on p "Download file" at bounding box center [829, 80] width 73 height 14
click at [804, 150] on li "PDF file" at bounding box center [822, 151] width 94 height 39
